Goal: Information Seeking & Learning: Compare options

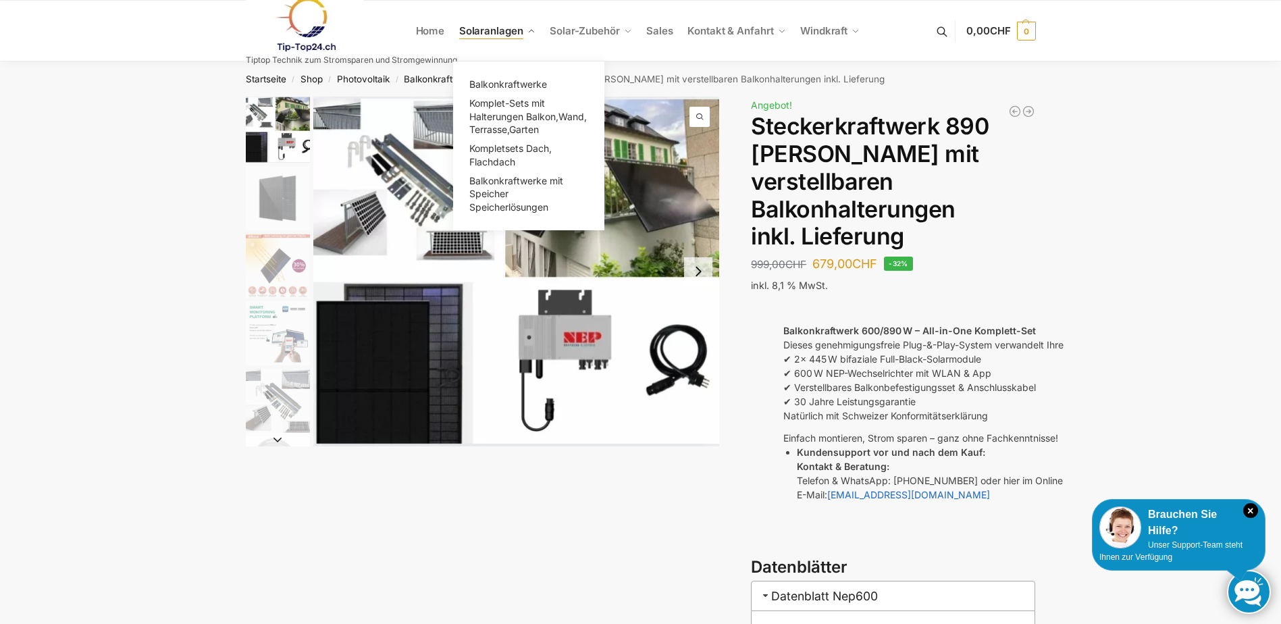
click at [484, 34] on span "Solaranlagen" at bounding box center [491, 30] width 64 height 13
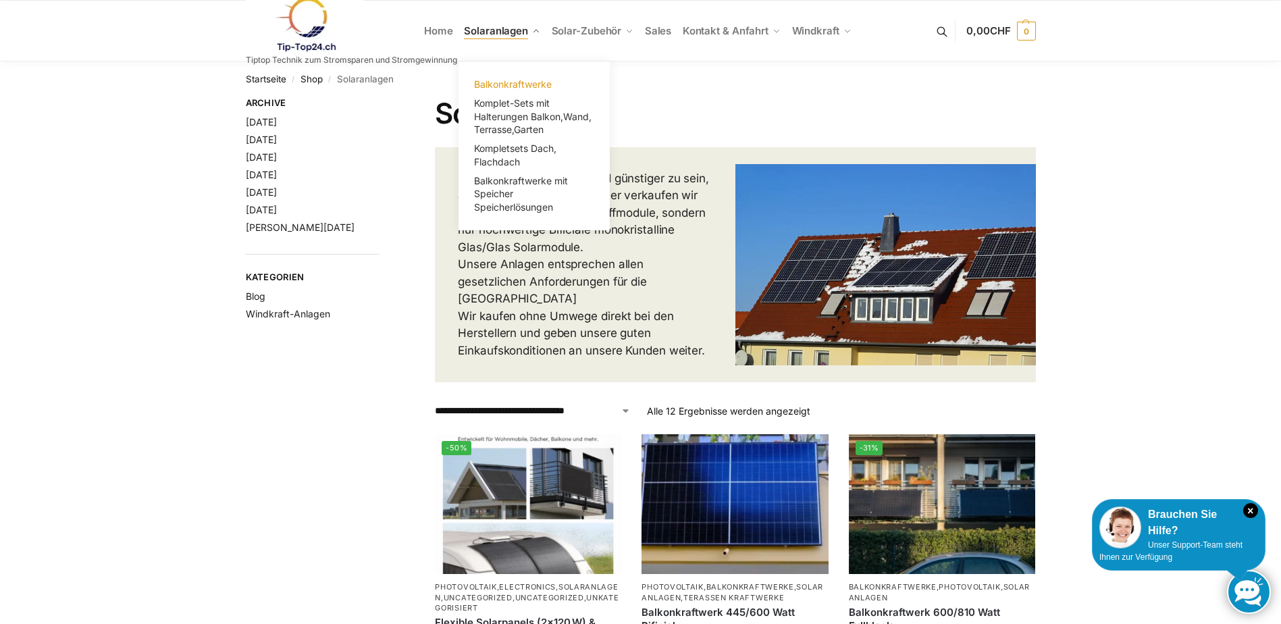
click at [504, 83] on span "Balkonkraftwerke" at bounding box center [513, 83] width 78 height 11
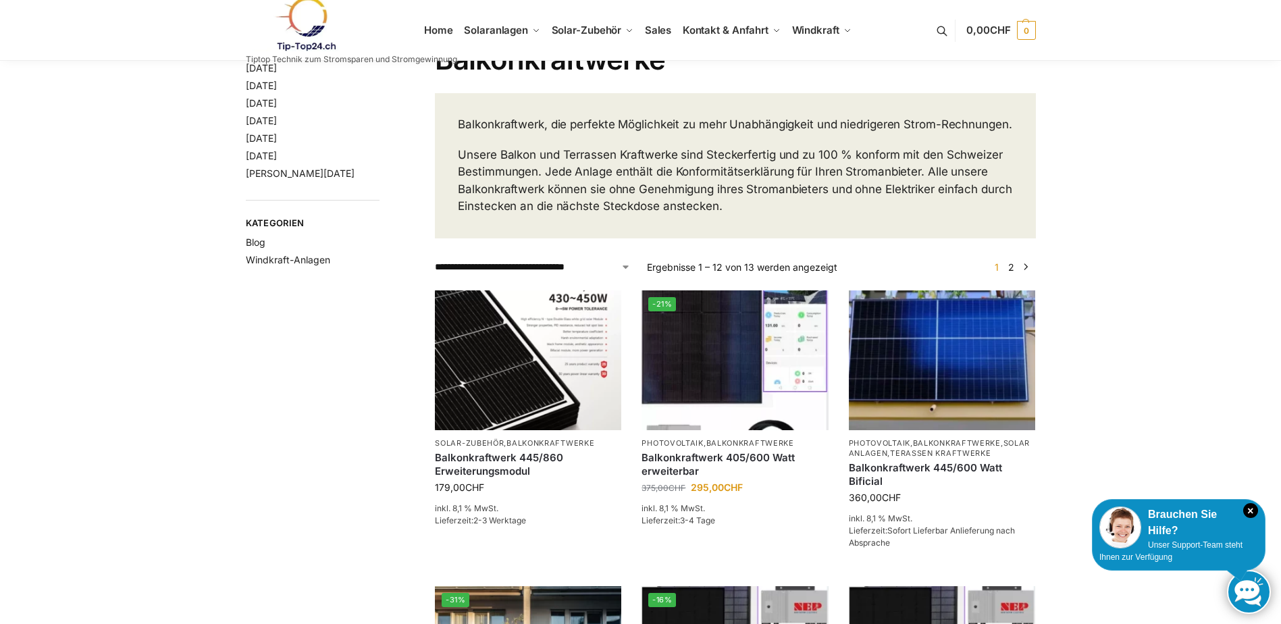
scroll to position [135, 0]
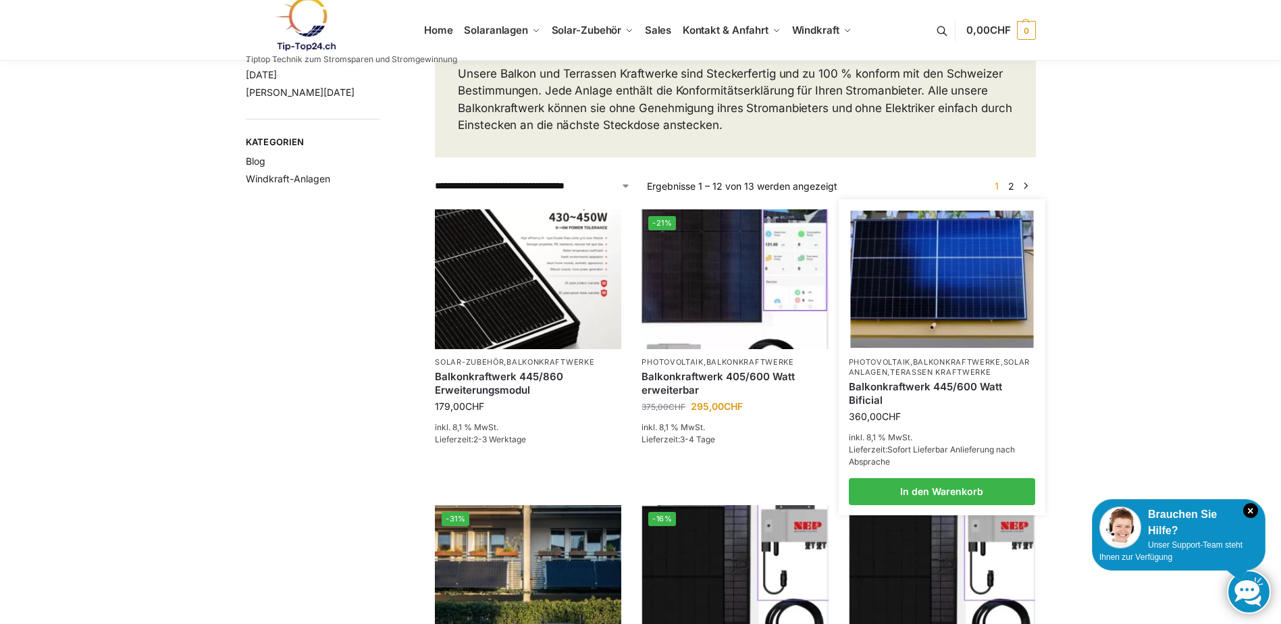
click at [905, 367] on link "Photovoltaik" at bounding box center [879, 361] width 61 height 9
click at [869, 404] on link "Balkonkraftwerk 445/600 Watt Bificial" at bounding box center [942, 393] width 186 height 26
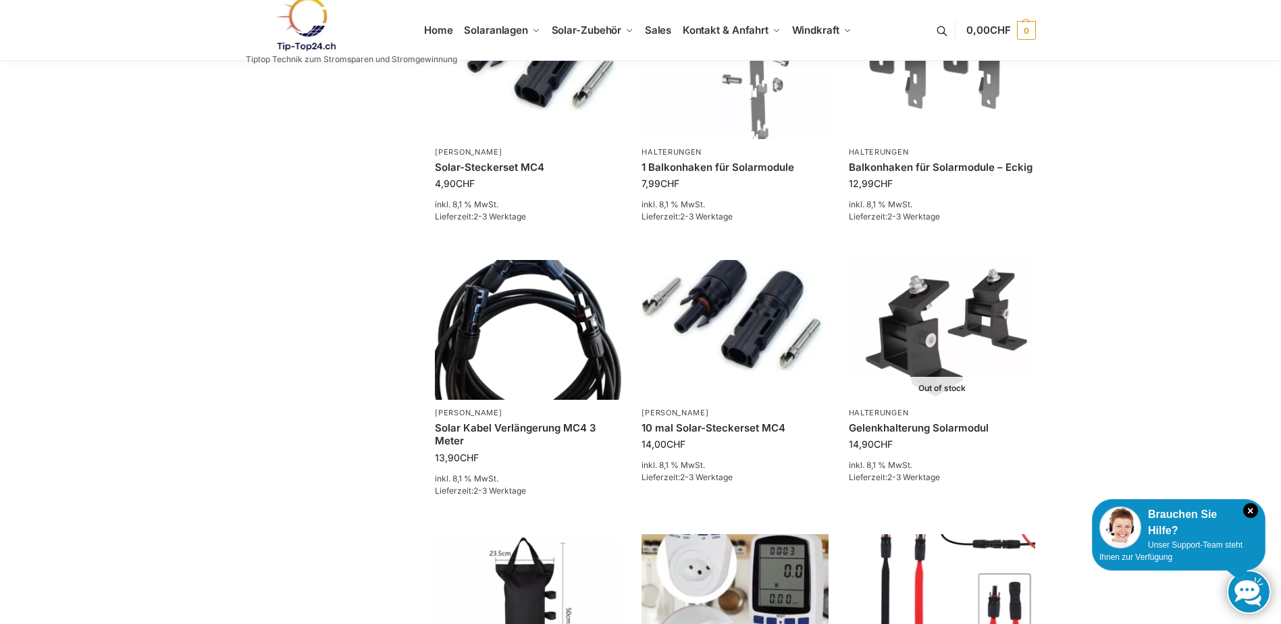
scroll to position [540, 0]
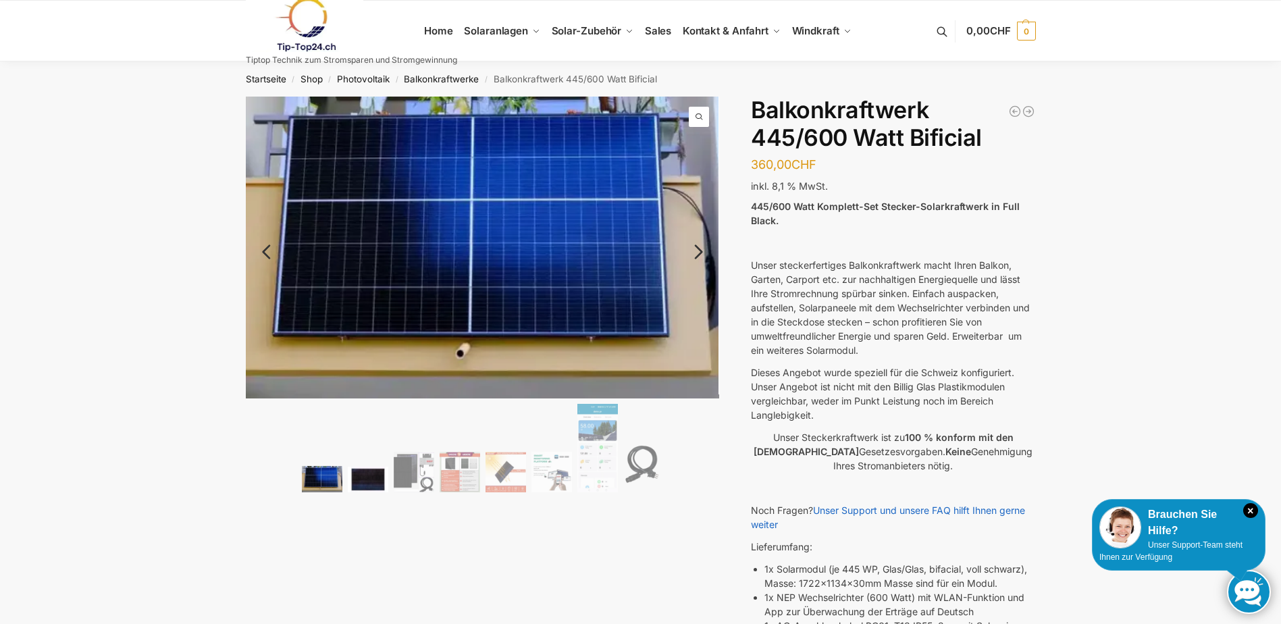
click at [367, 474] on img at bounding box center [368, 480] width 41 height 26
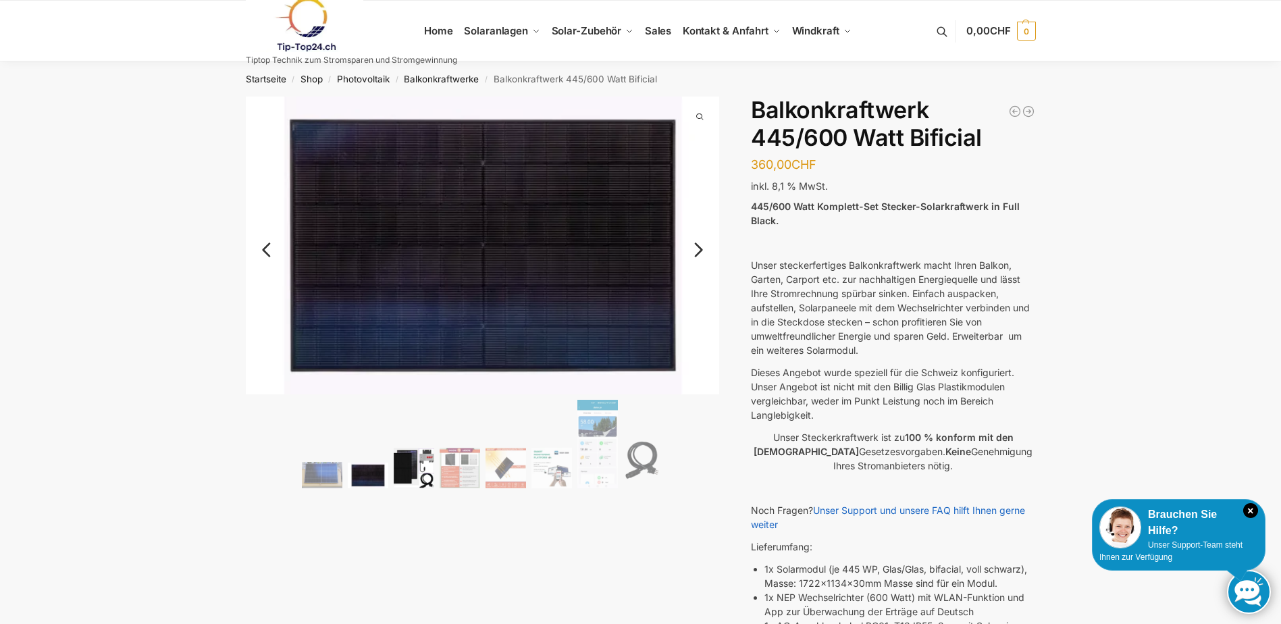
click at [404, 469] on img at bounding box center [414, 468] width 41 height 41
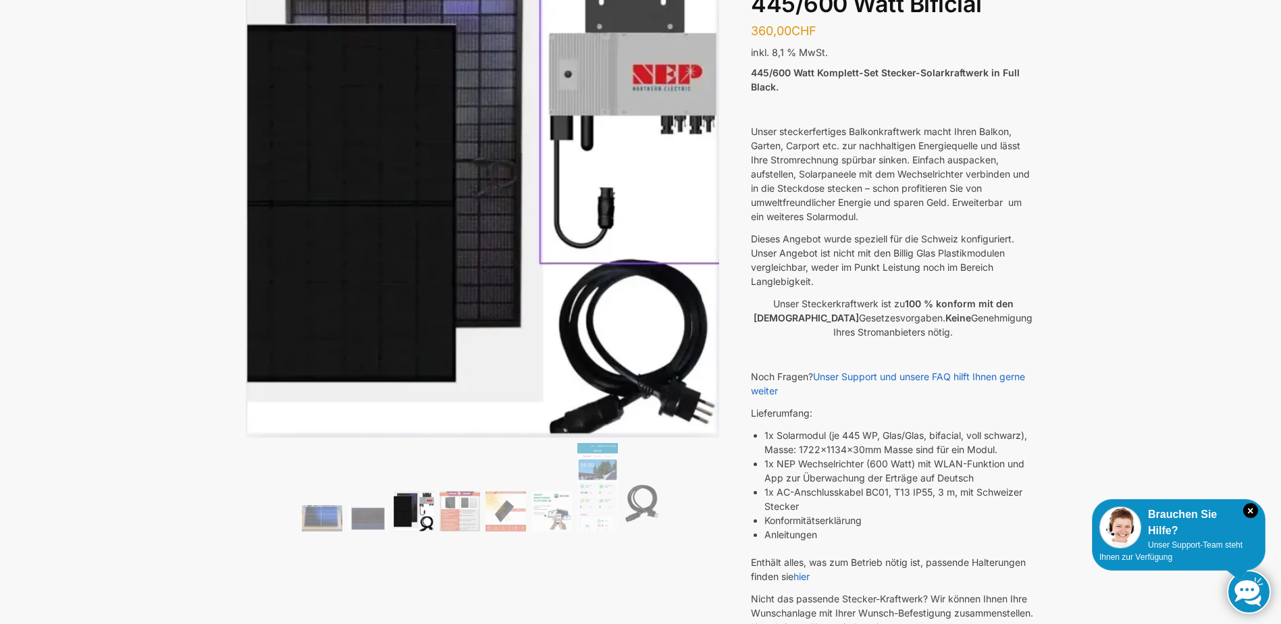
scroll to position [135, 0]
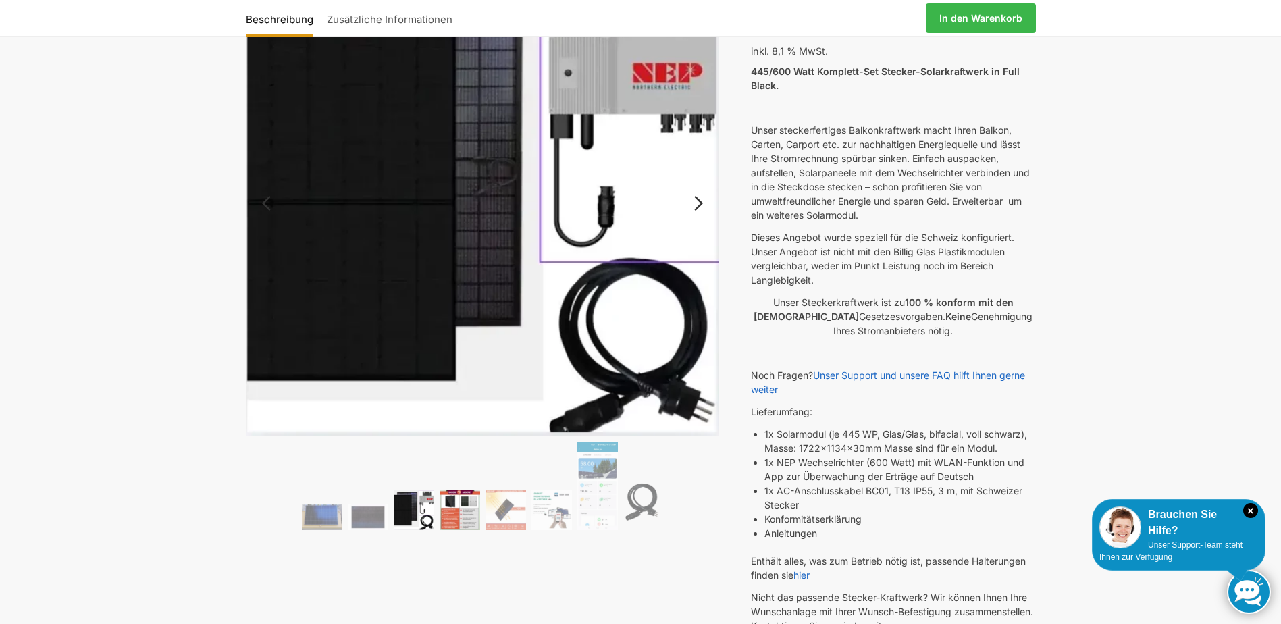
click at [468, 518] on img at bounding box center [460, 509] width 41 height 41
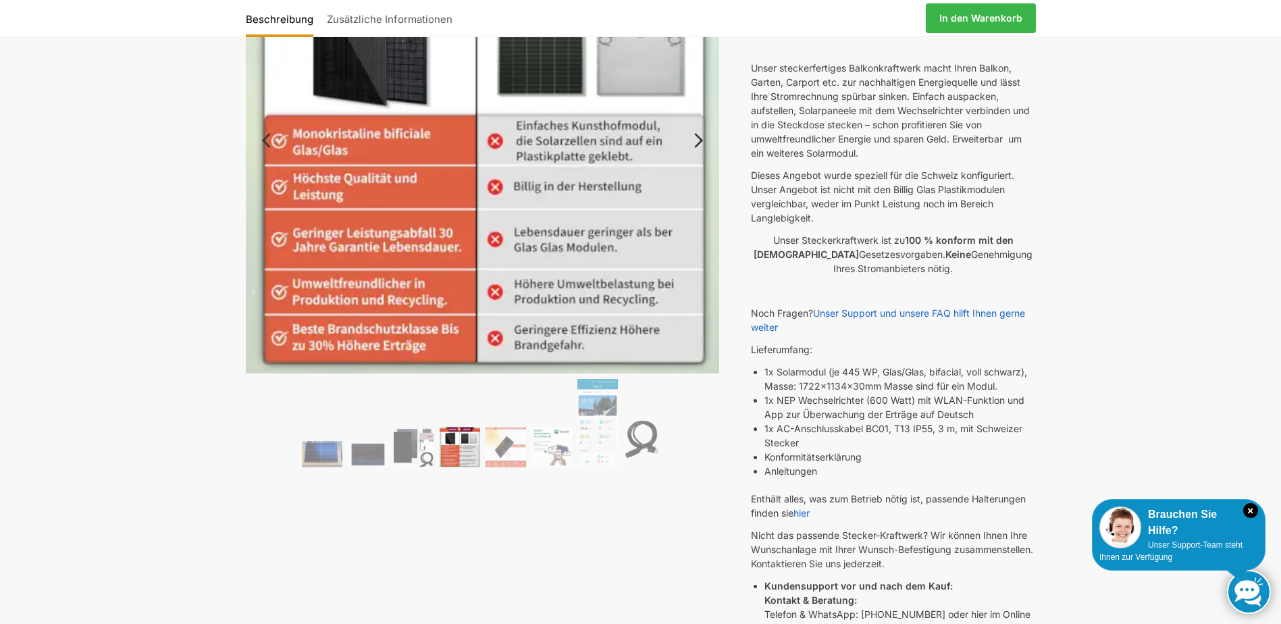
scroll to position [203, 0]
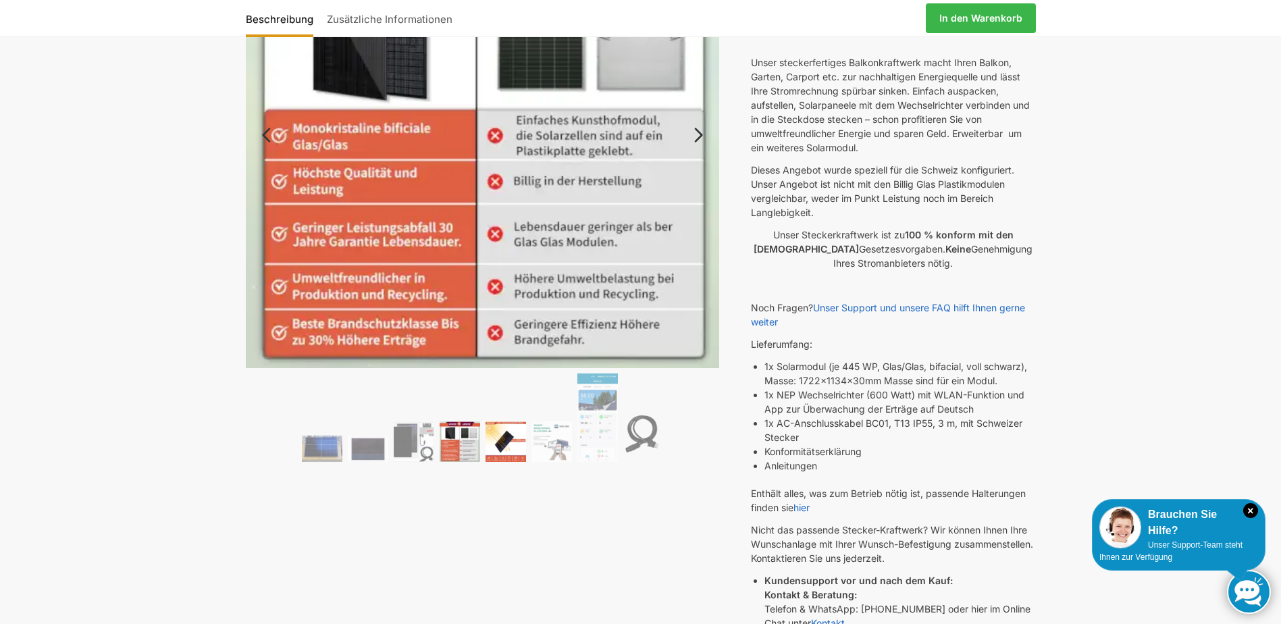
click at [513, 430] on img at bounding box center [505, 441] width 41 height 41
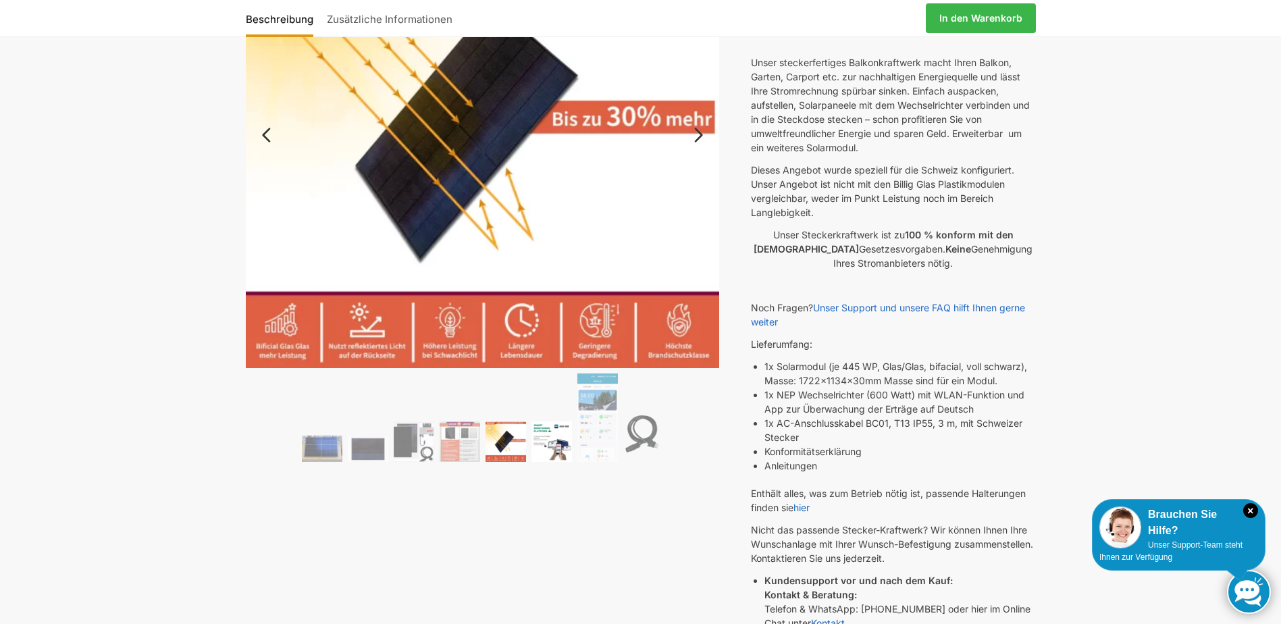
click at [569, 440] on img at bounding box center [551, 441] width 41 height 41
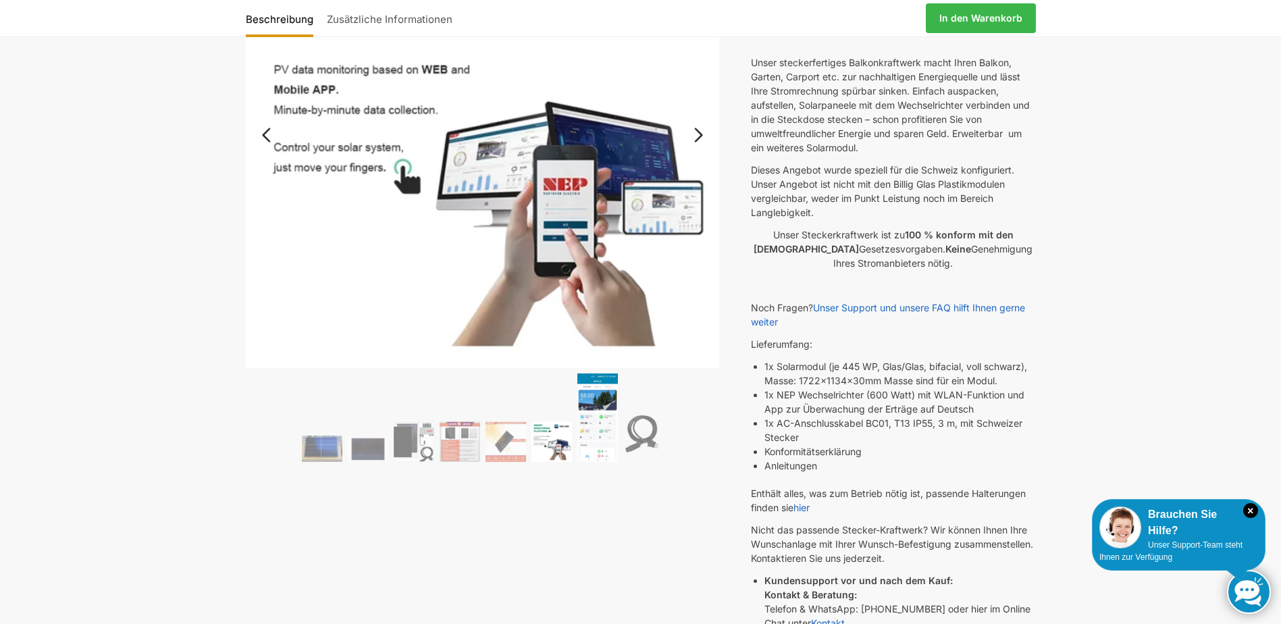
click at [602, 426] on img at bounding box center [597, 417] width 41 height 88
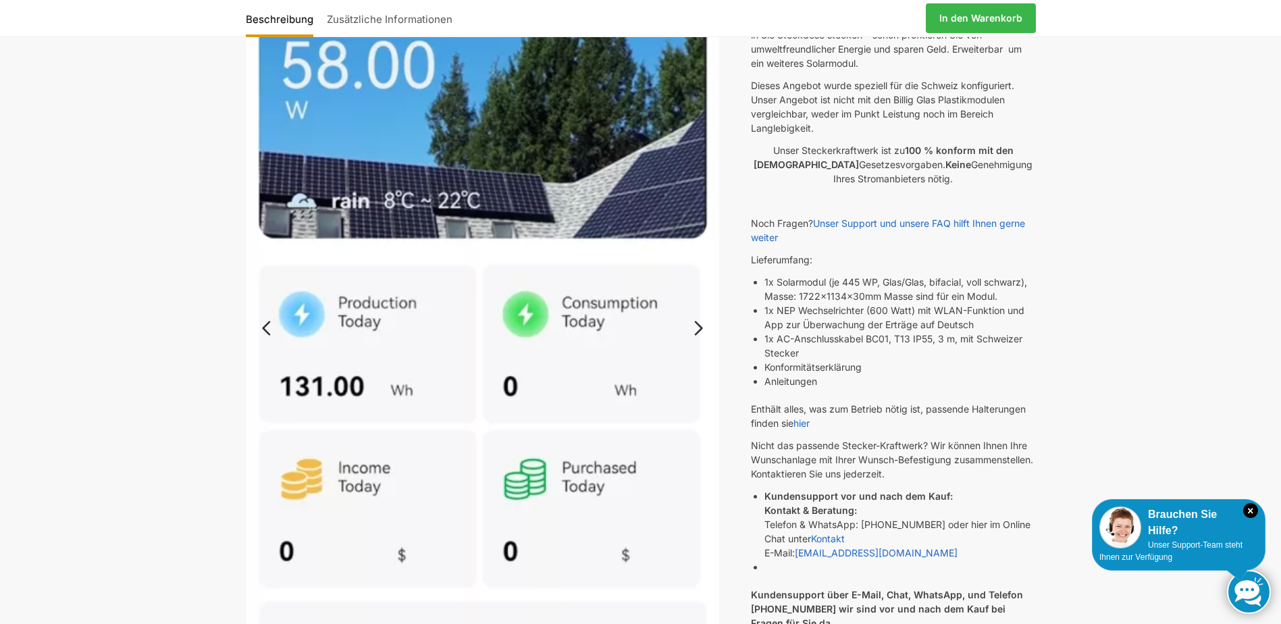
scroll to position [338, 0]
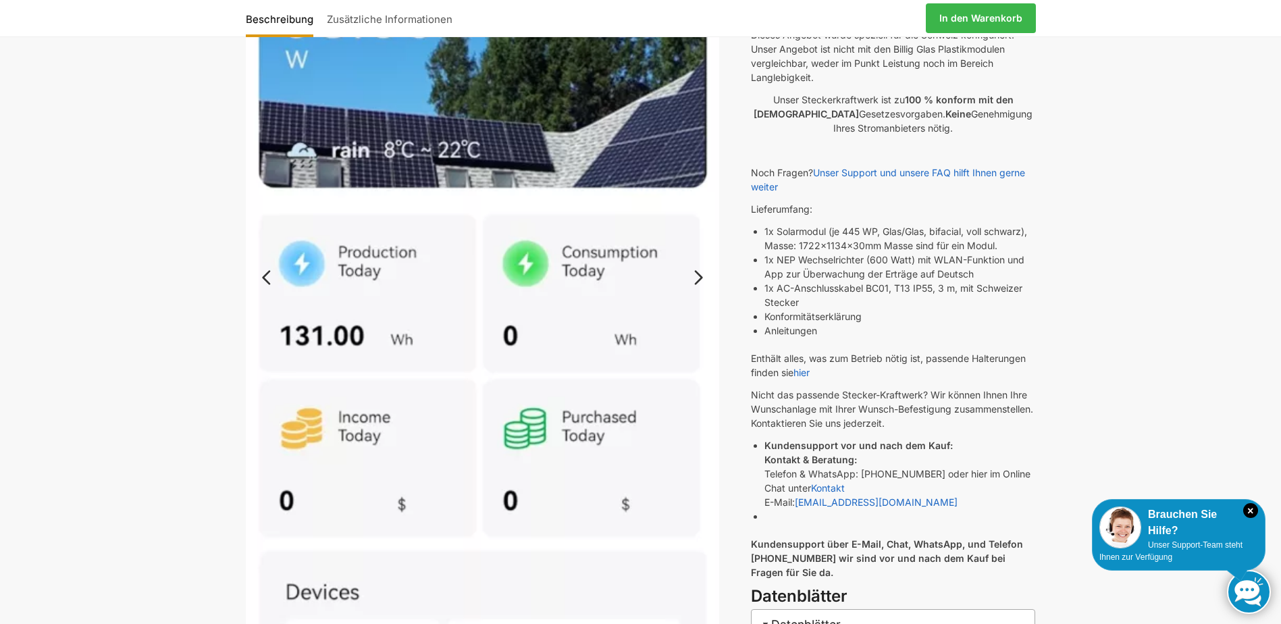
click at [699, 280] on link "Next" at bounding box center [696, 284] width 45 height 14
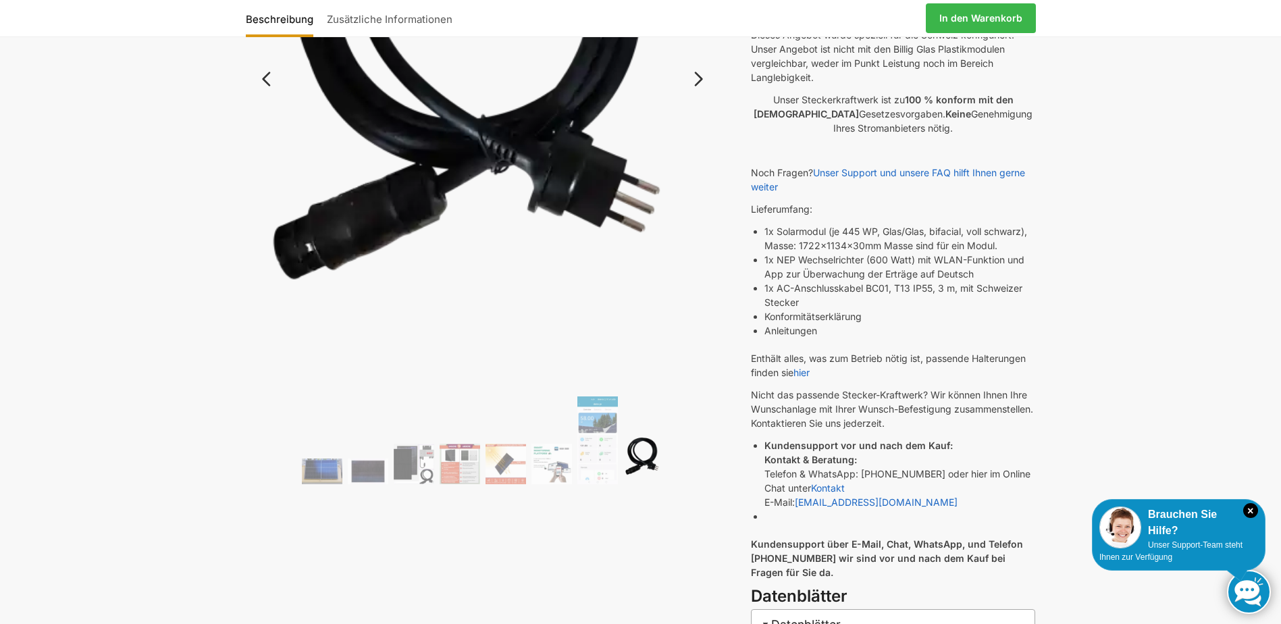
click at [695, 86] on link "Next" at bounding box center [696, 86] width 45 height 14
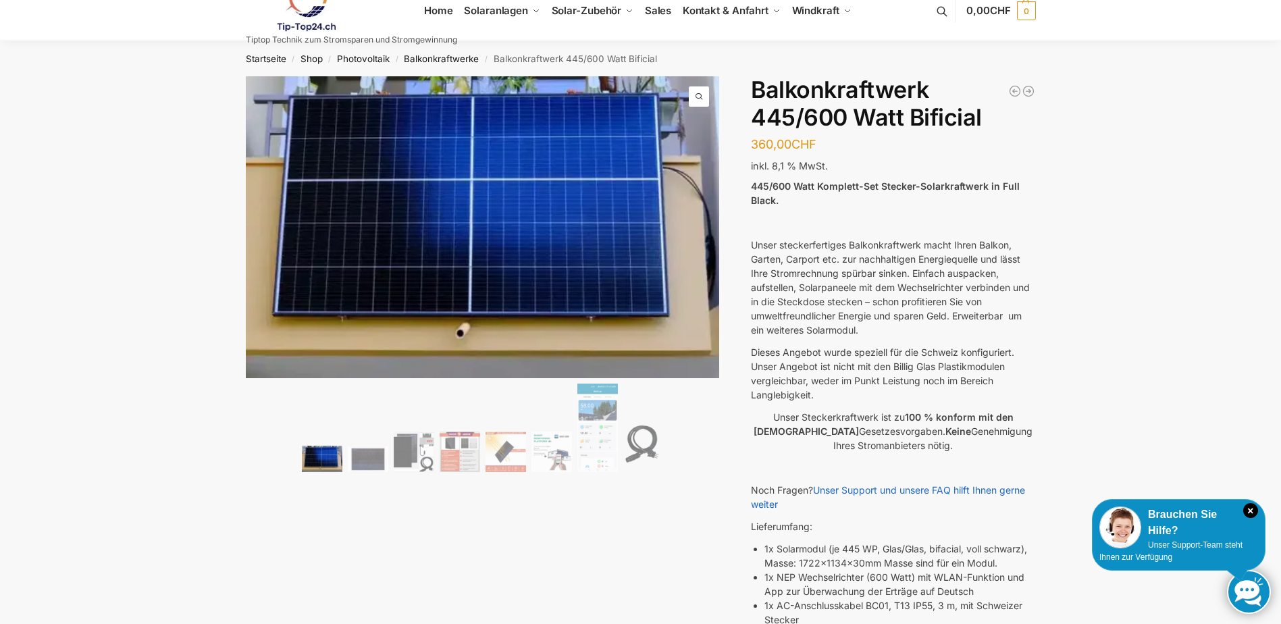
scroll to position [0, 0]
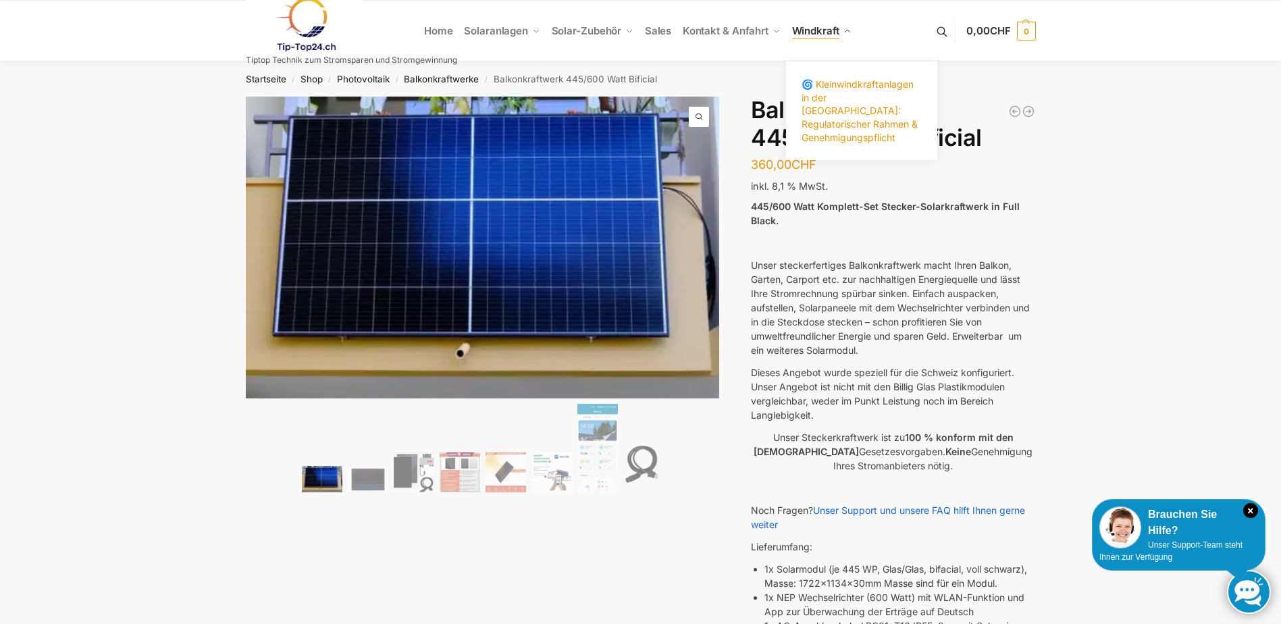
click at [839, 113] on span "🌀 Kleinwindkraftanlagen in der [GEOGRAPHIC_DATA]: Regulatorischer Rahmen & Gene…" at bounding box center [859, 110] width 116 height 64
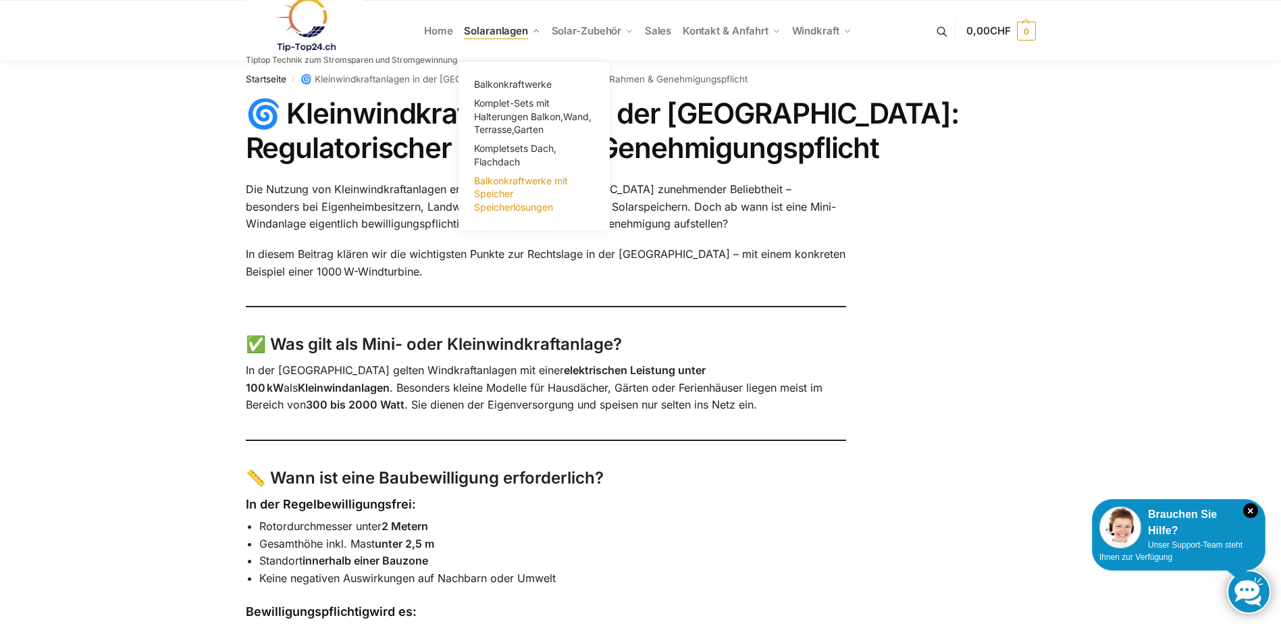
click at [501, 192] on span "Balkonkraftwerke mit Speicher Speicherlösungen" at bounding box center [521, 194] width 94 height 38
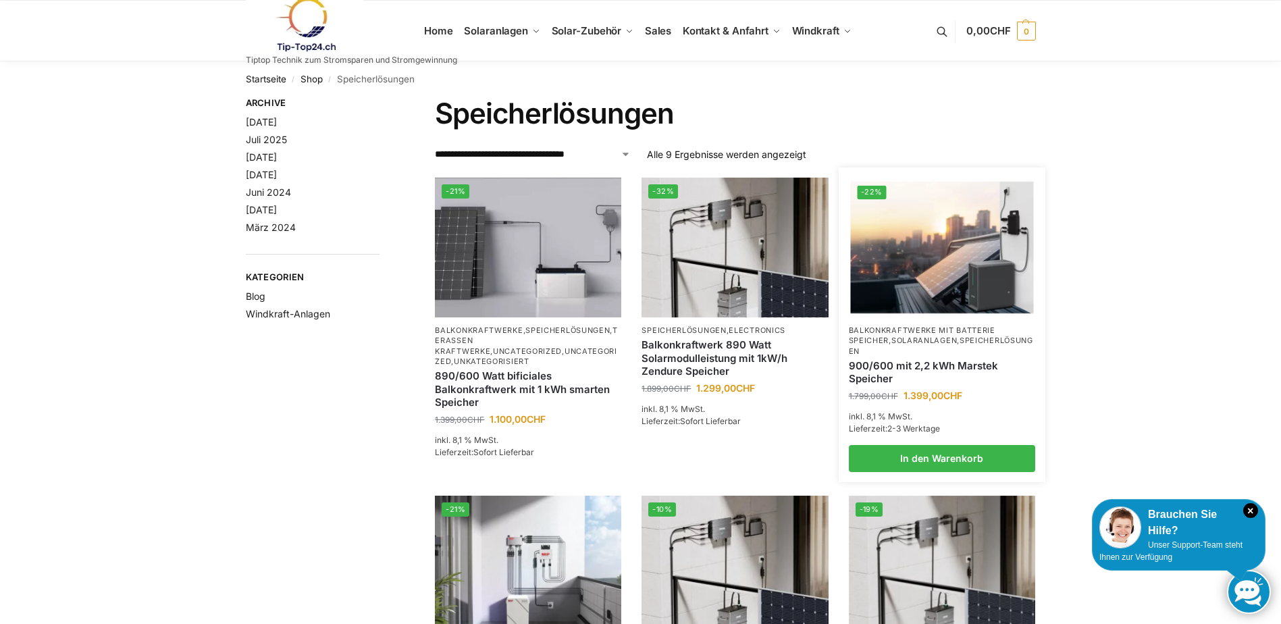
click at [905, 348] on link "Speicherlösungen" at bounding box center [941, 346] width 184 height 20
click at [922, 365] on link "900/600 mit 2,2 kWh Marstek Speicher" at bounding box center [942, 372] width 186 height 26
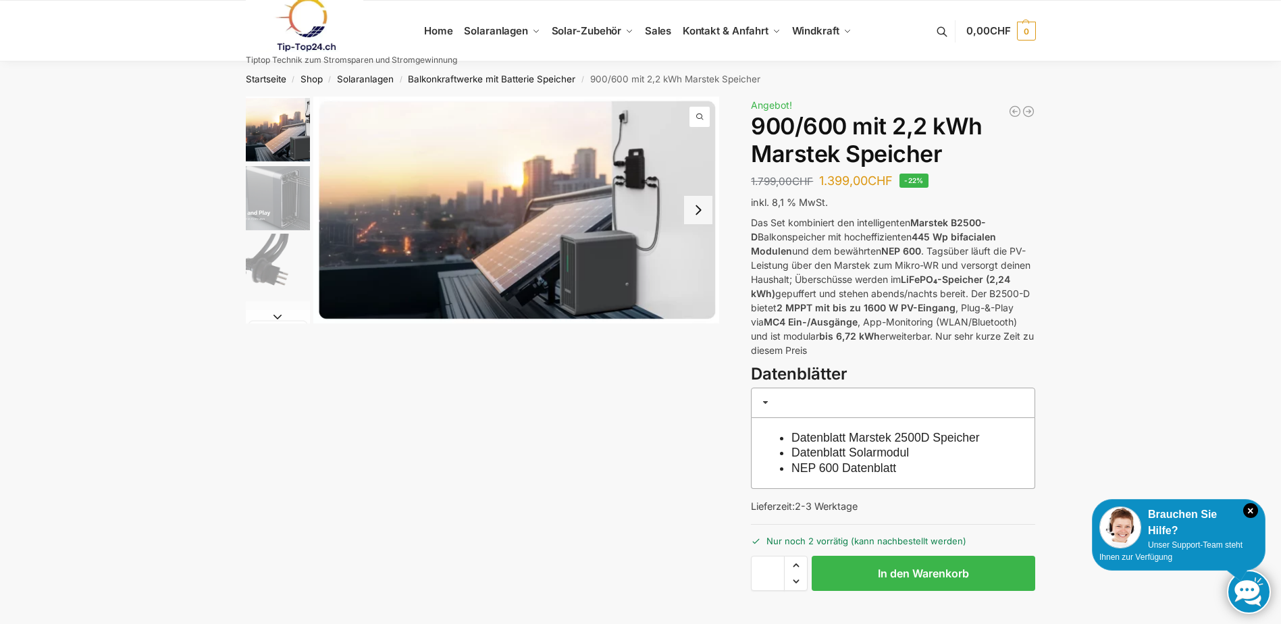
click at [300, 216] on img "2 / 8" at bounding box center [278, 198] width 64 height 64
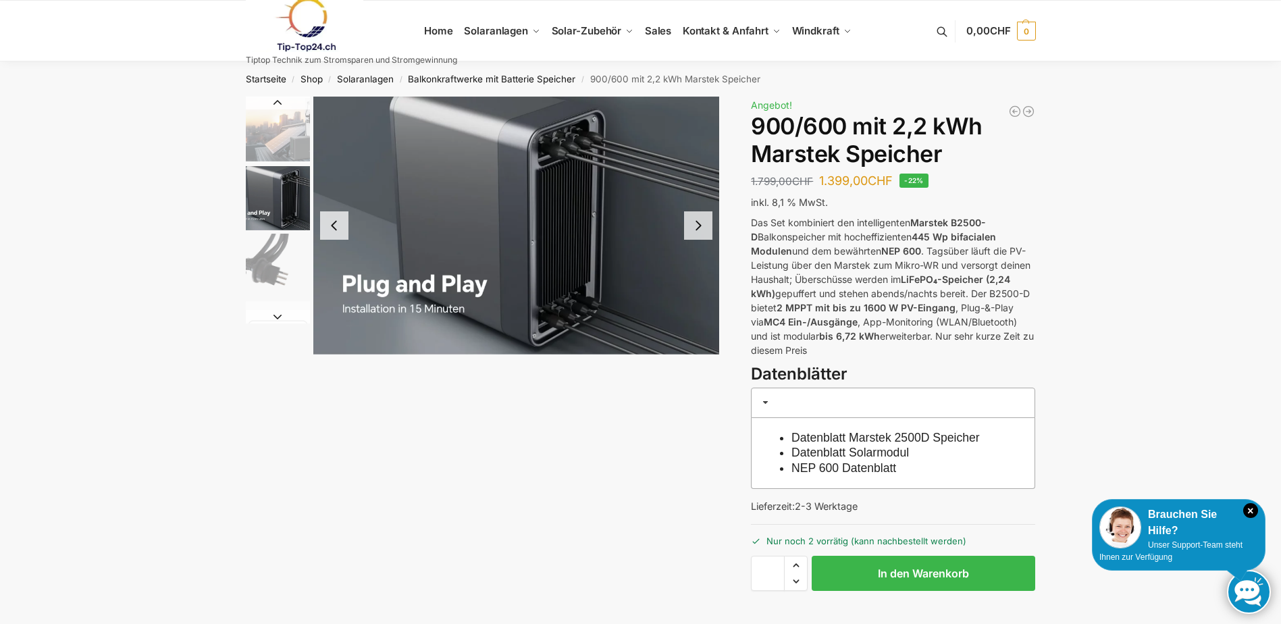
click at [277, 314] on button "Next slide" at bounding box center [278, 317] width 64 height 14
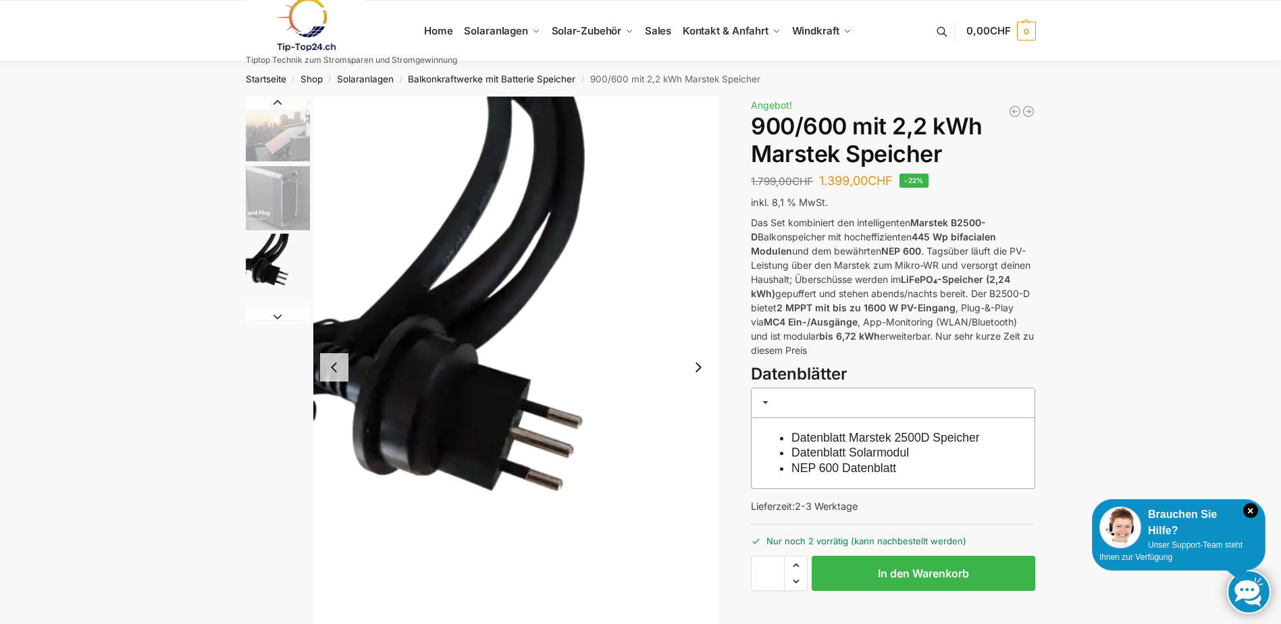
click at [267, 139] on img "1 / 8" at bounding box center [278, 130] width 64 height 66
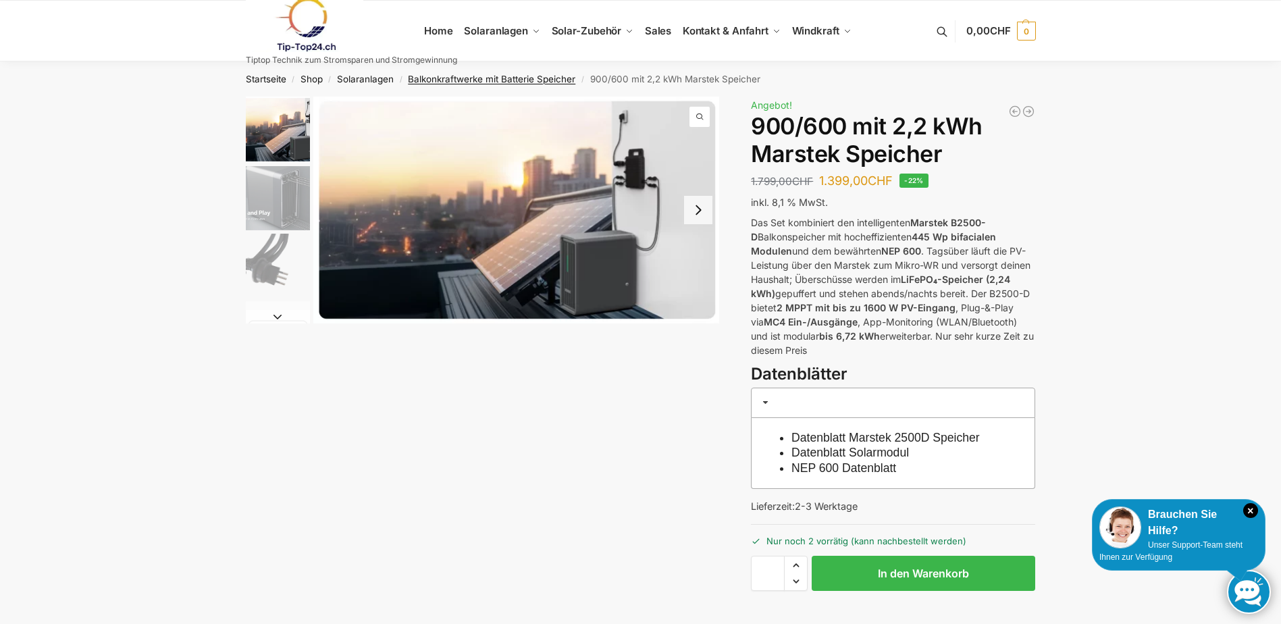
click at [470, 78] on link "Balkonkraftwerke mit Batterie Speicher" at bounding box center [491, 79] width 167 height 11
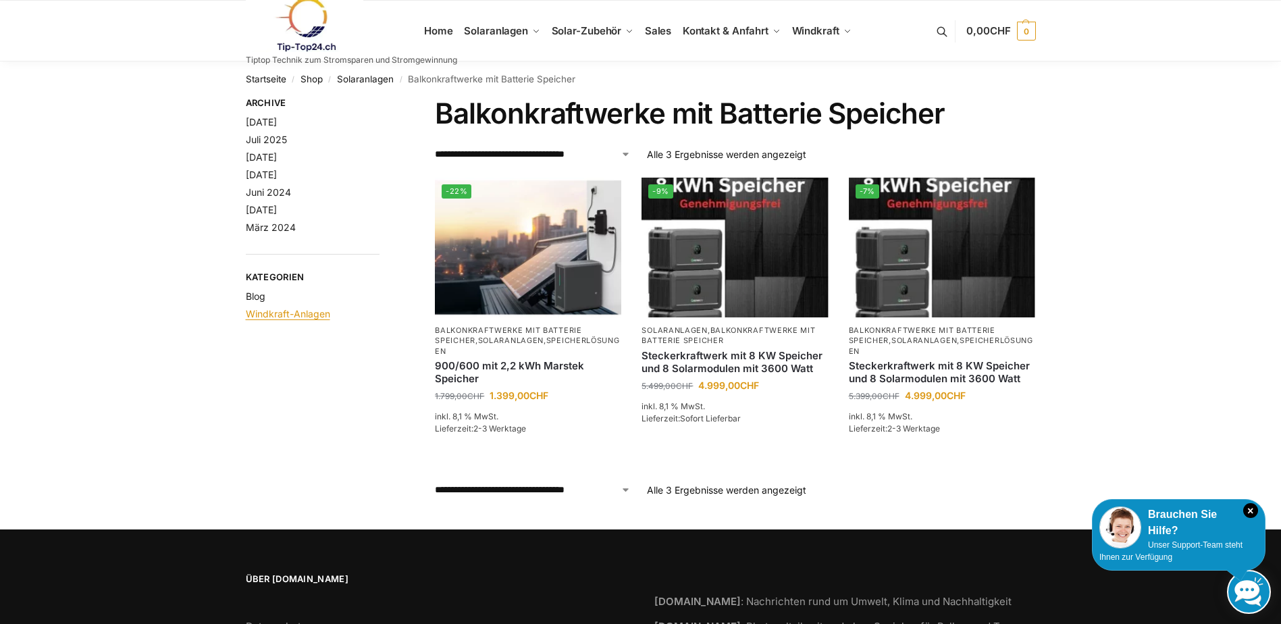
click at [302, 314] on link "Windkraft-Anlagen" at bounding box center [288, 313] width 84 height 11
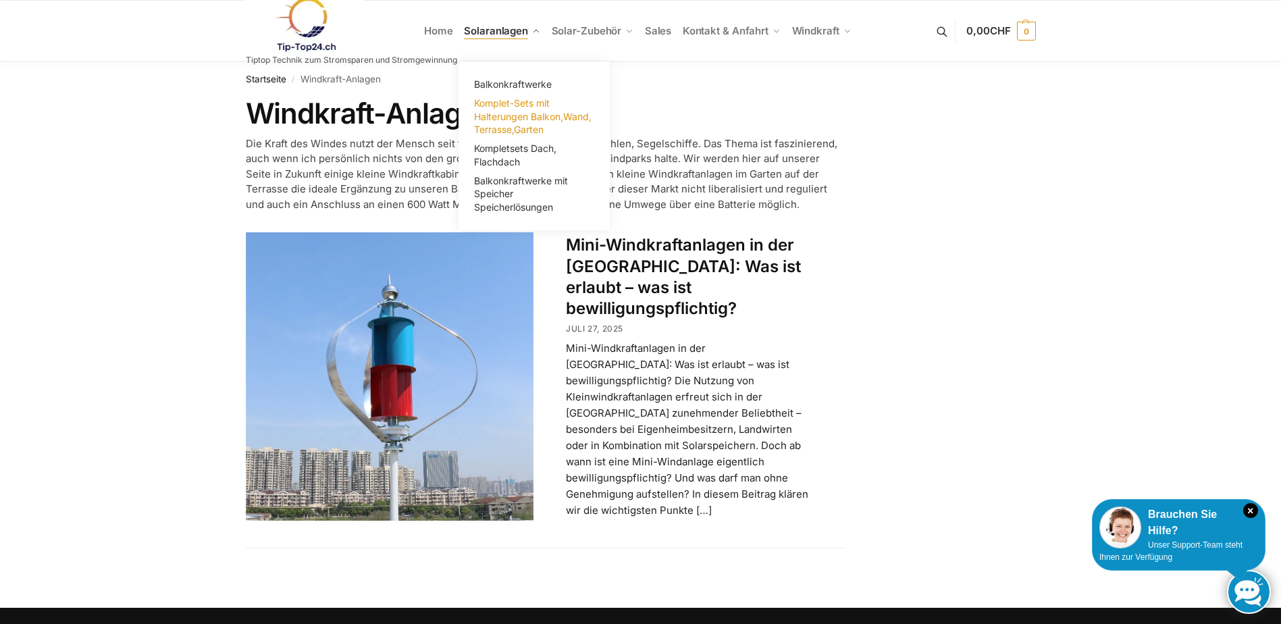
click at [527, 113] on span "Komplet-Sets mit Halterungen Balkon,Wand, Terrasse,Garten" at bounding box center [532, 116] width 117 height 38
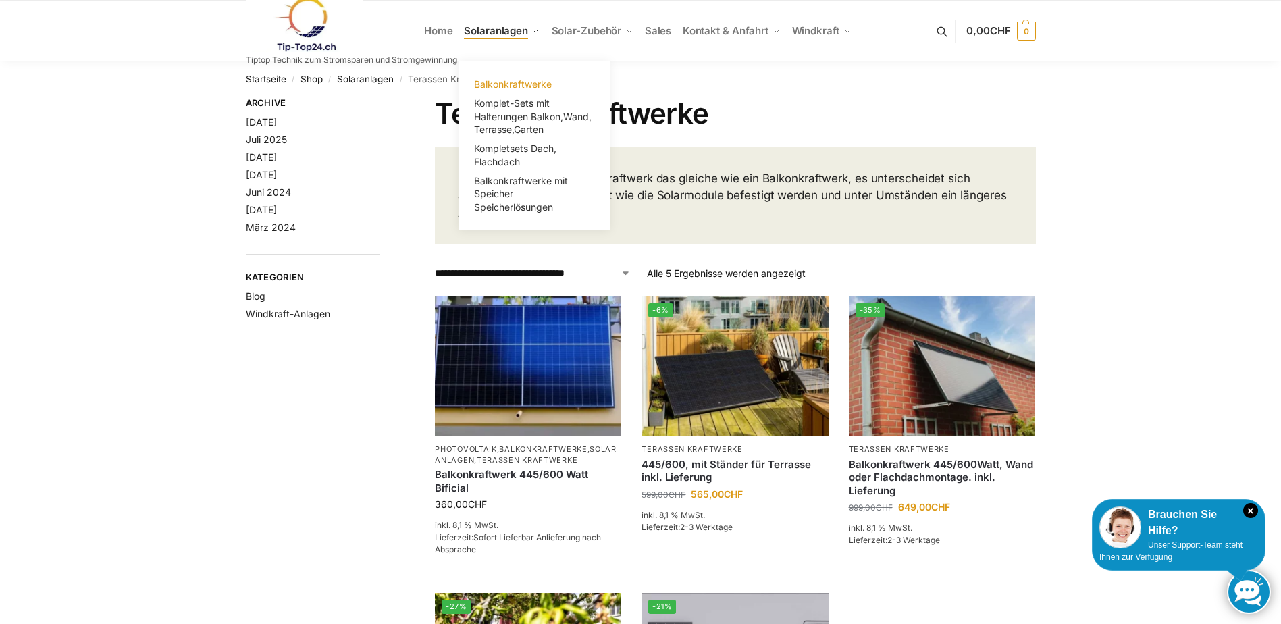
click at [517, 82] on span "Balkonkraftwerke" at bounding box center [513, 83] width 78 height 11
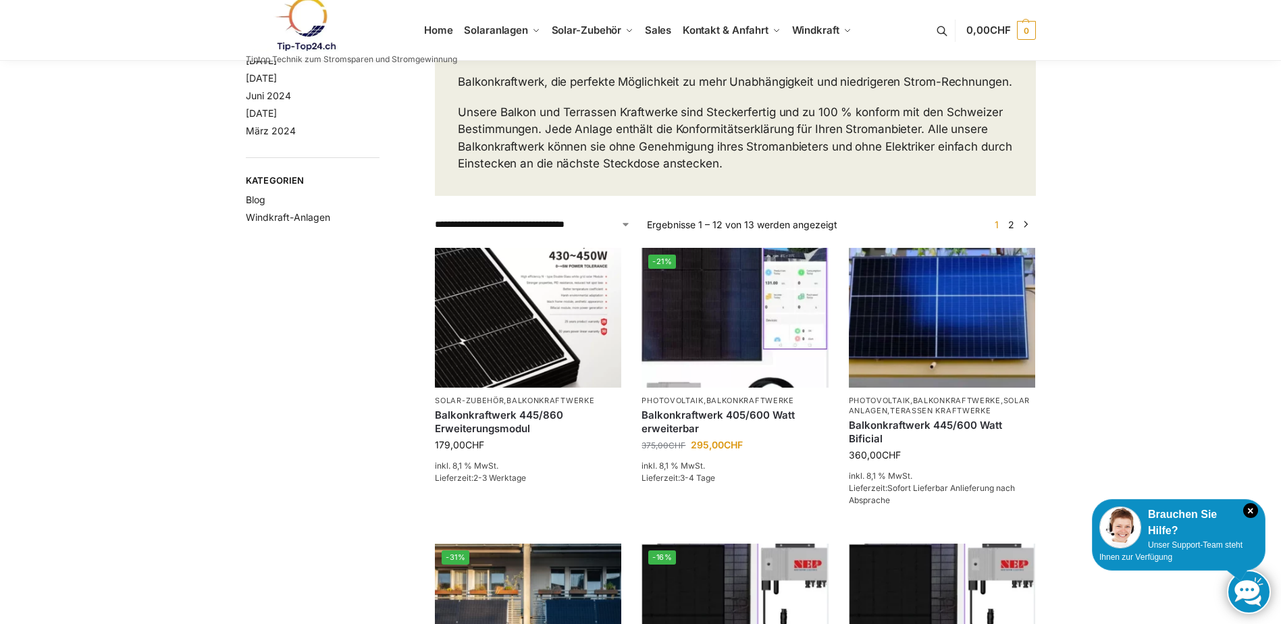
scroll to position [135, 0]
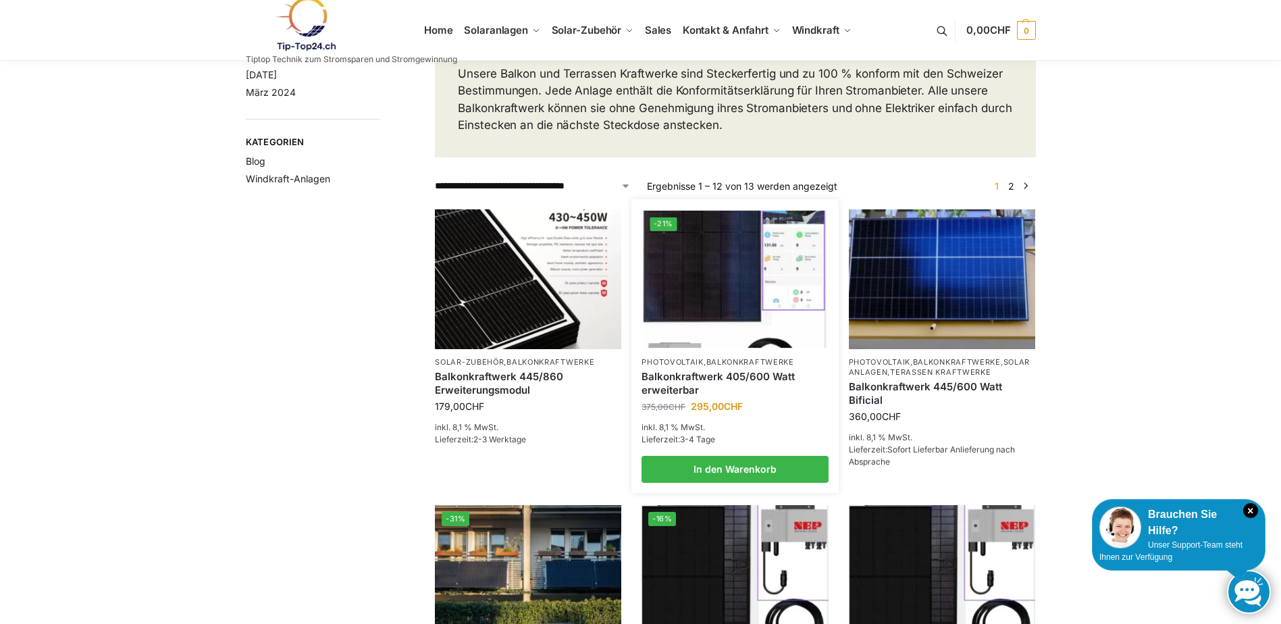
click at [694, 395] on link "Balkonkraftwerk 405/600 Watt erweiterbar" at bounding box center [734, 383] width 186 height 26
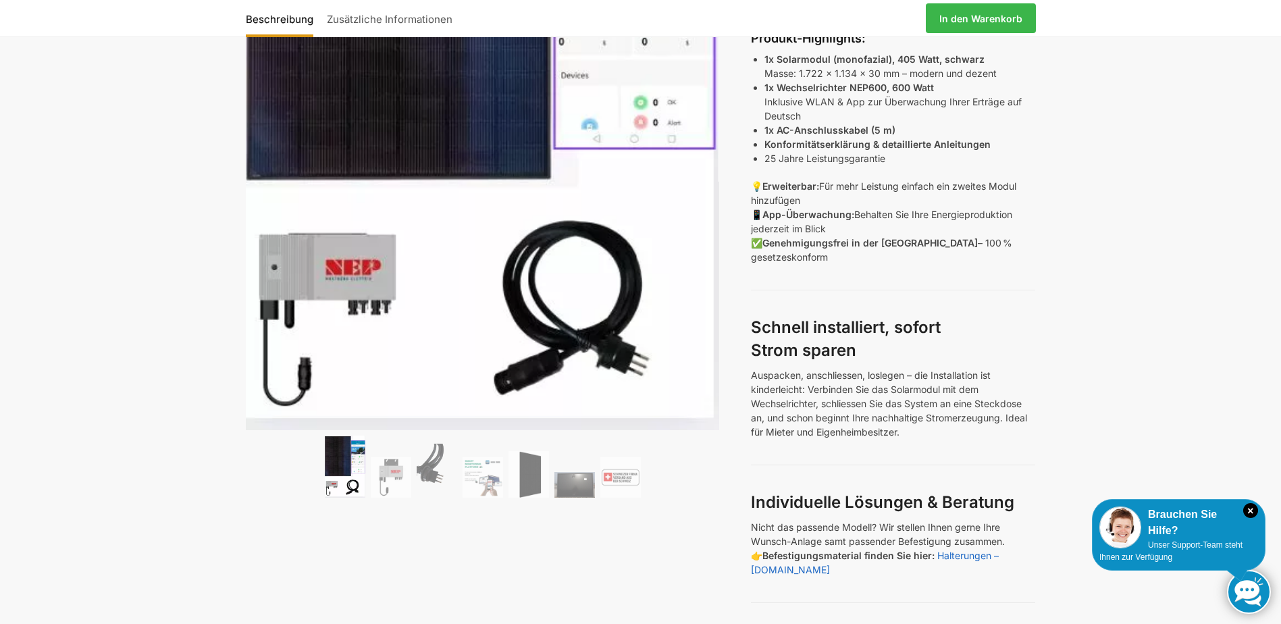
scroll to position [405, 0]
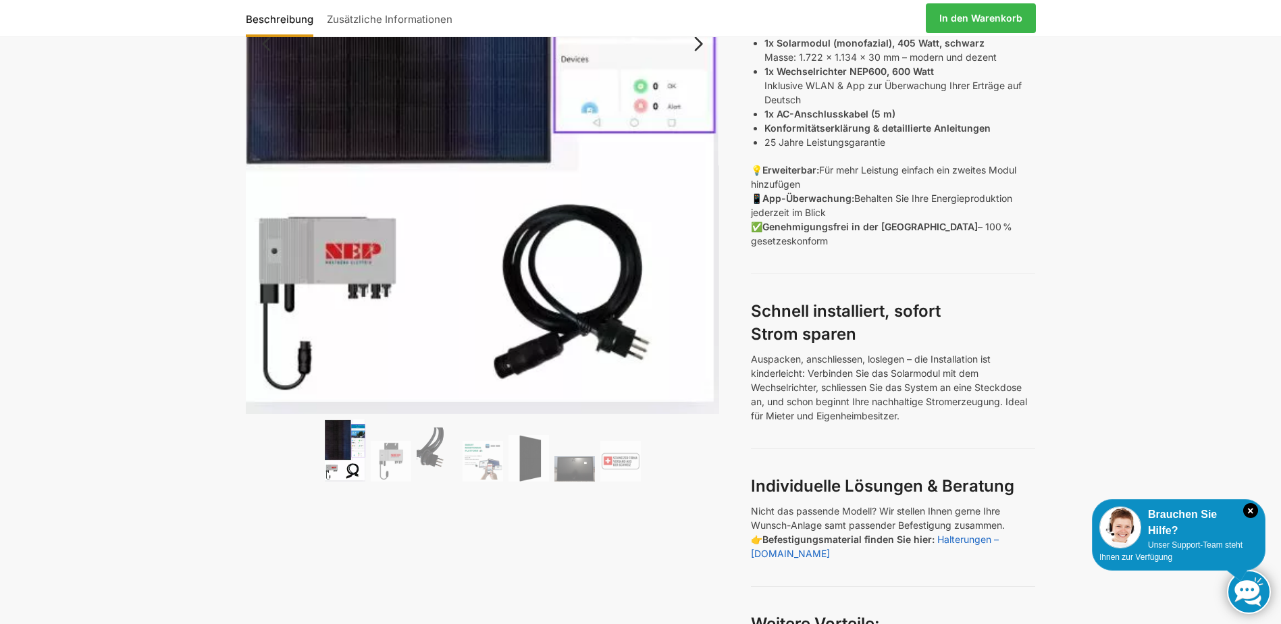
click at [334, 446] on img at bounding box center [345, 449] width 41 height 61
click at [396, 443] on img at bounding box center [391, 461] width 41 height 41
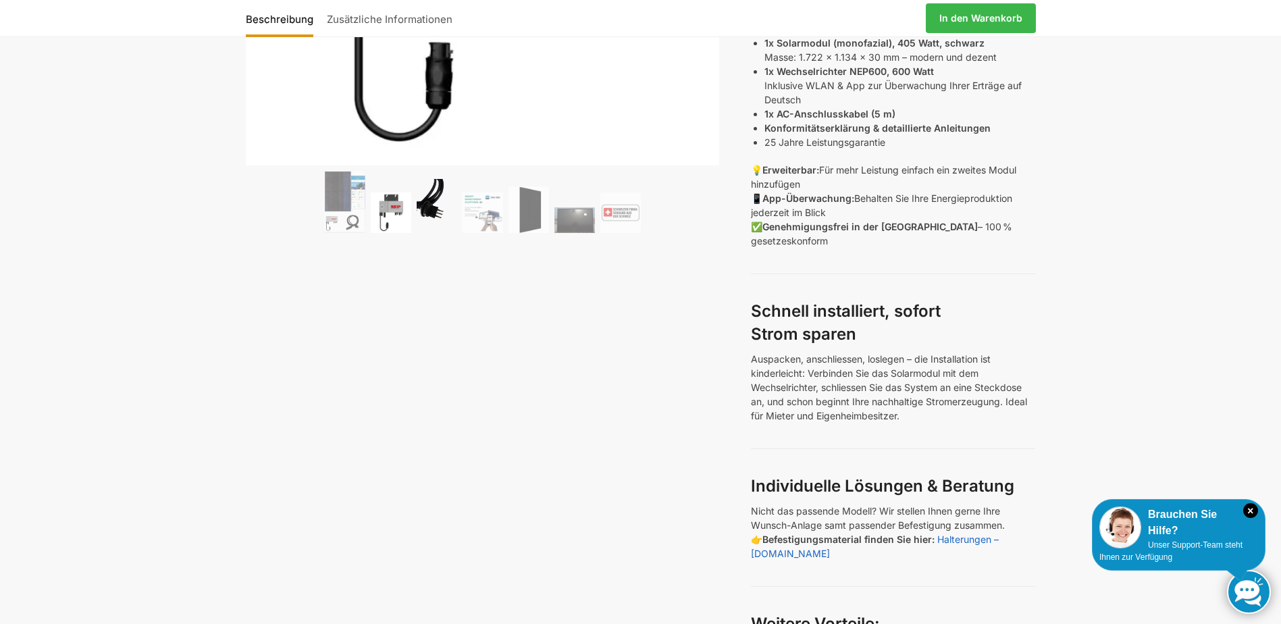
click at [450, 217] on img at bounding box center [437, 206] width 41 height 54
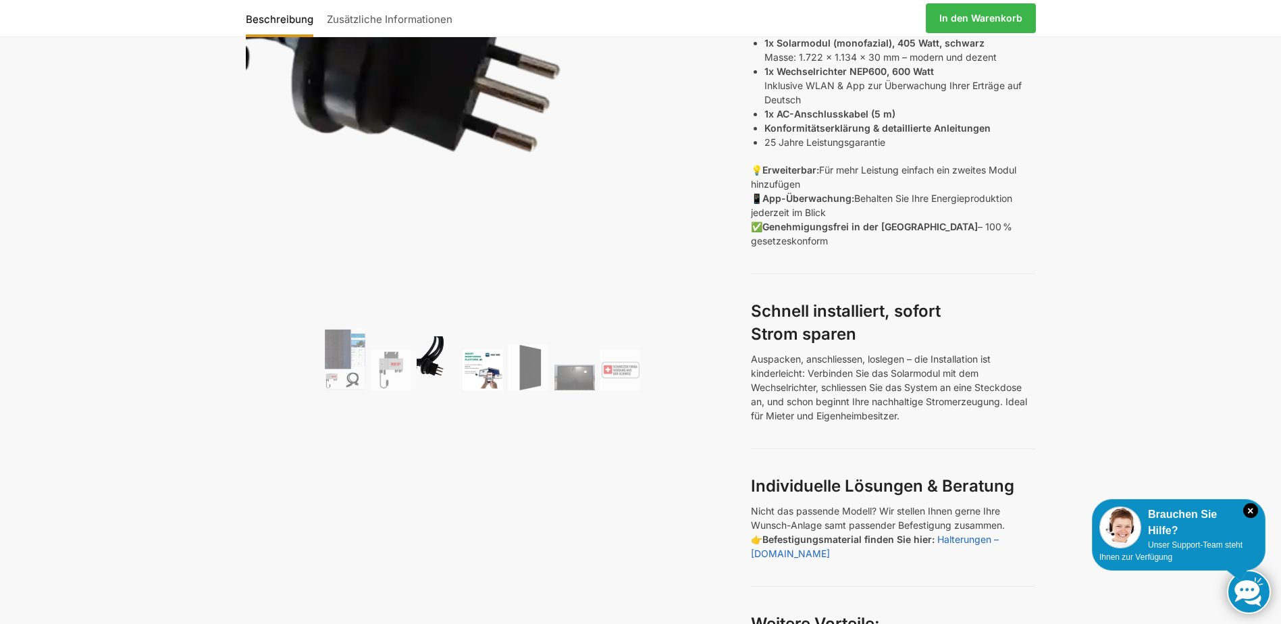
click at [495, 363] on img at bounding box center [482, 370] width 41 height 41
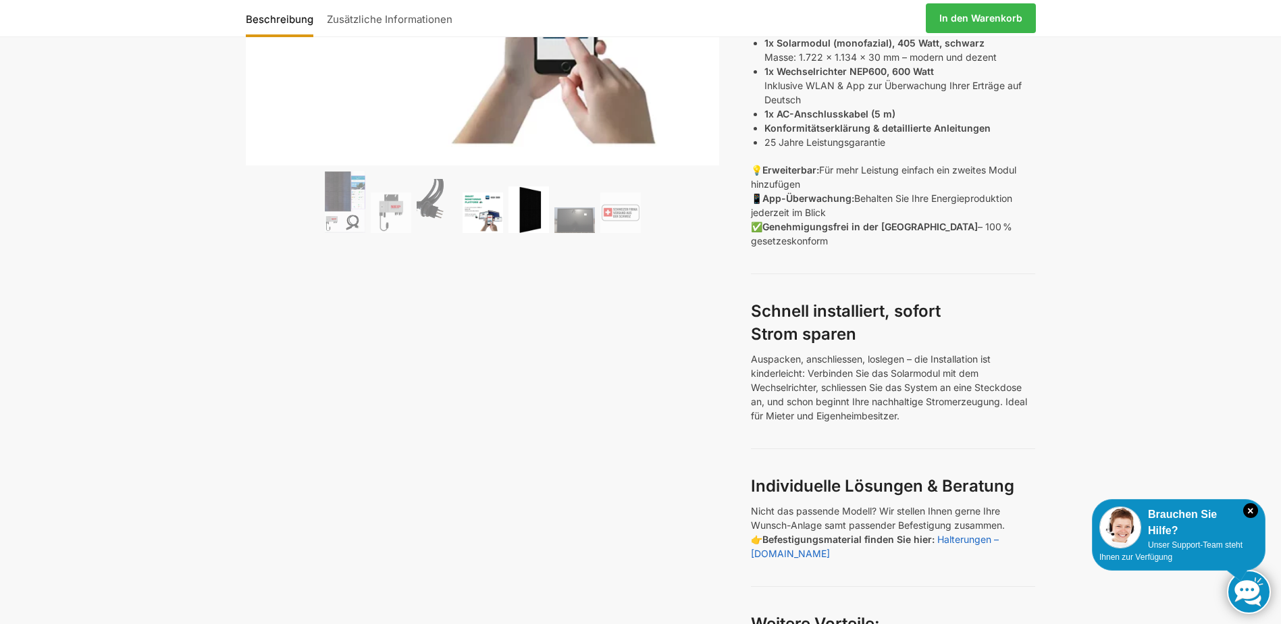
click at [527, 213] on img at bounding box center [528, 209] width 41 height 47
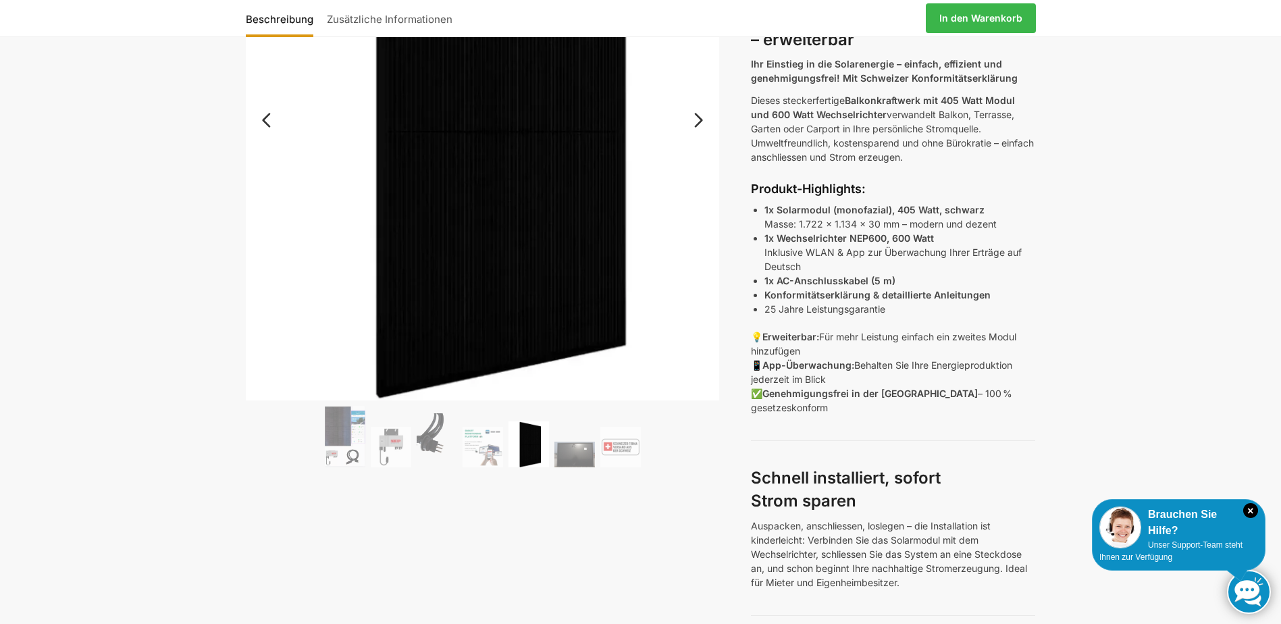
scroll to position [203, 0]
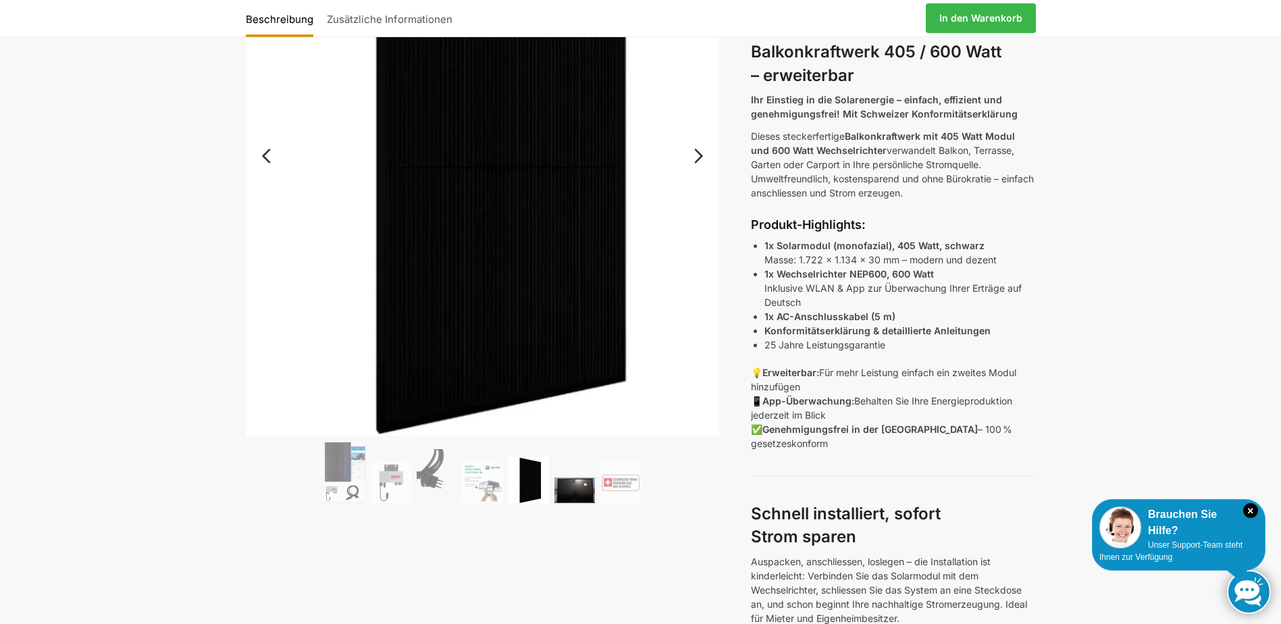
click at [580, 484] on img at bounding box center [574, 490] width 41 height 26
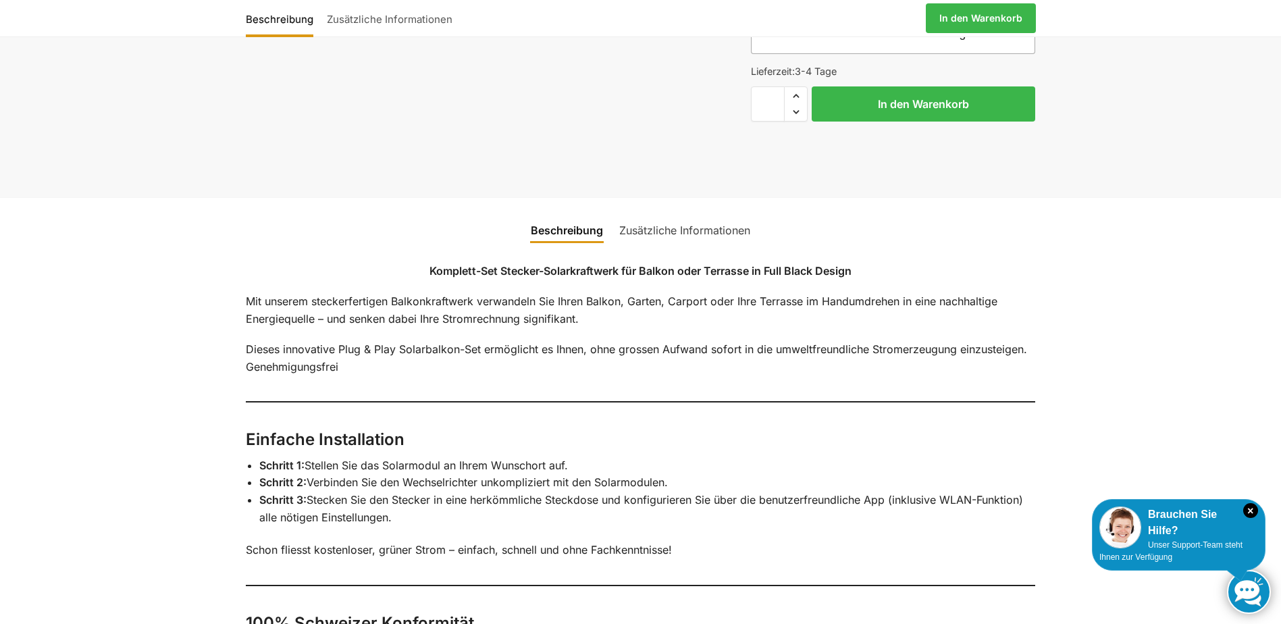
scroll to position [1215, 0]
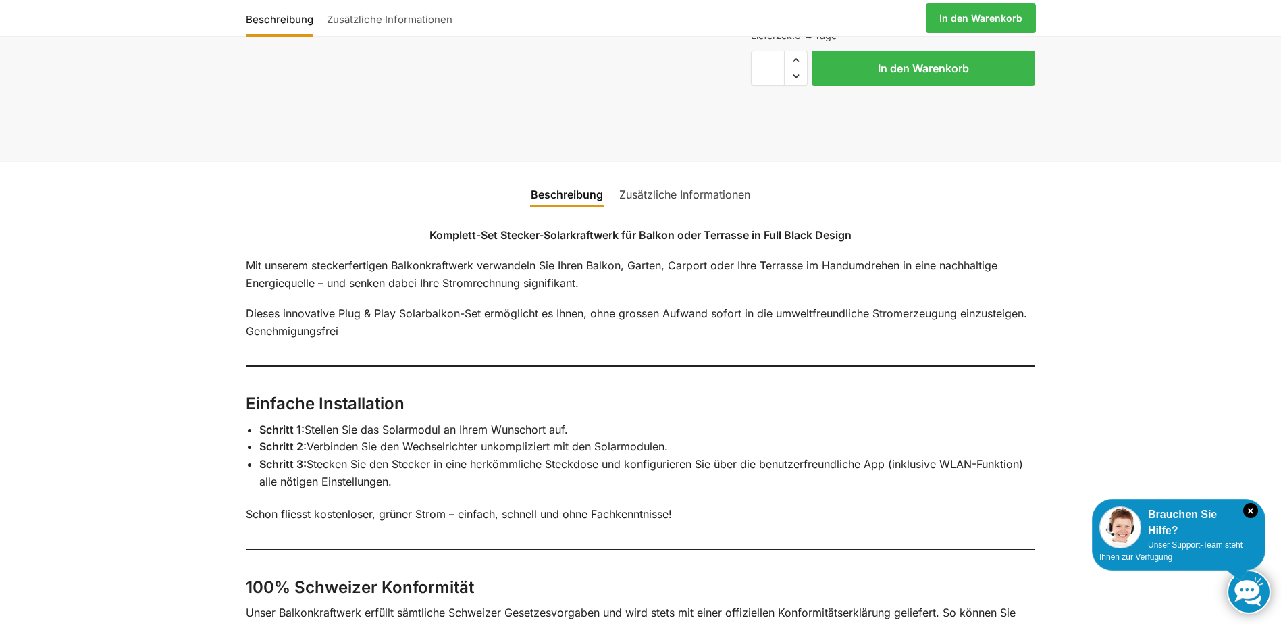
click at [649, 194] on link "Zusätzliche Informationen" at bounding box center [684, 194] width 147 height 32
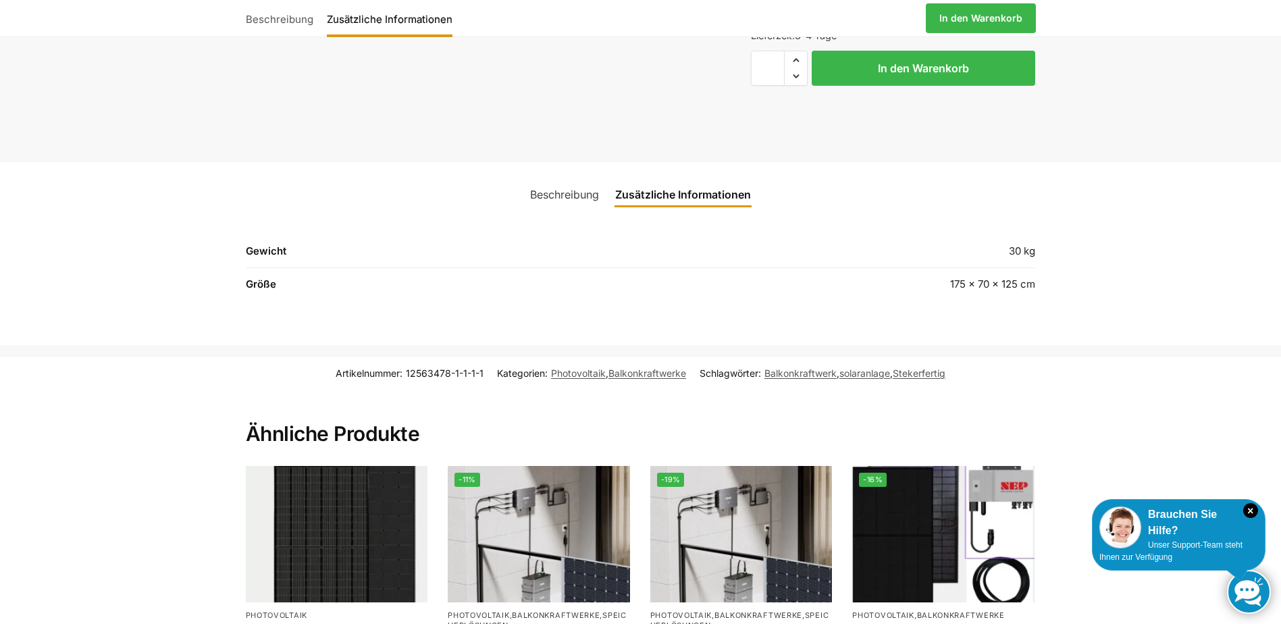
click at [571, 201] on link "Beschreibung" at bounding box center [564, 194] width 85 height 32
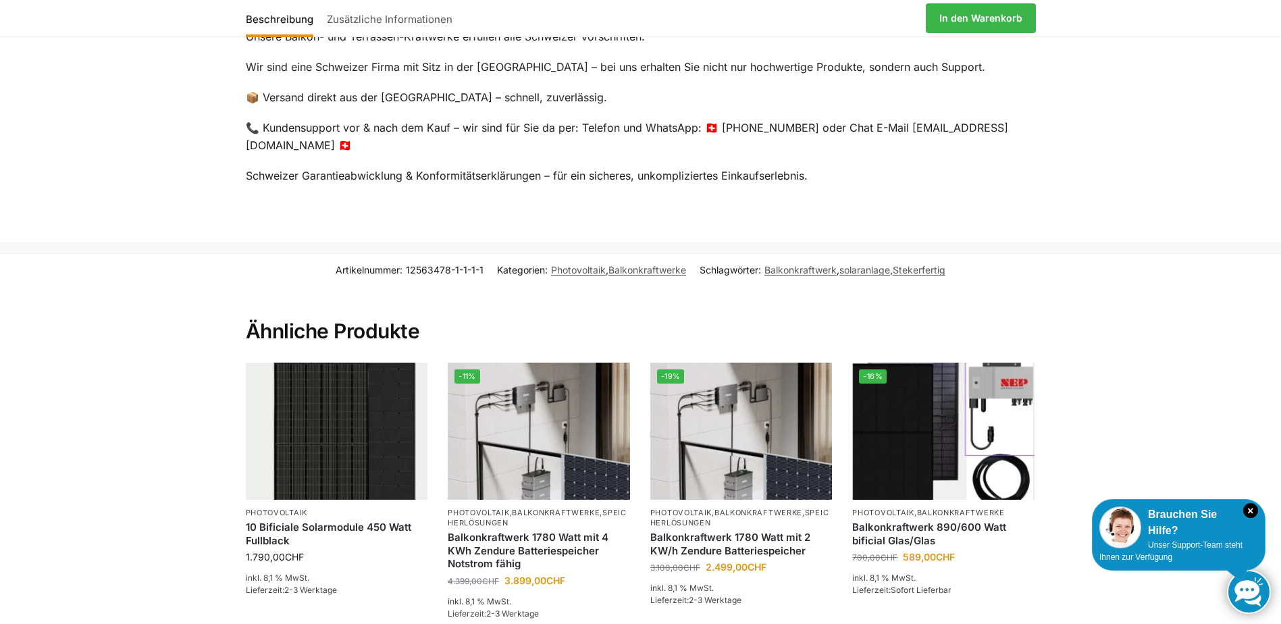
scroll to position [2700, 0]
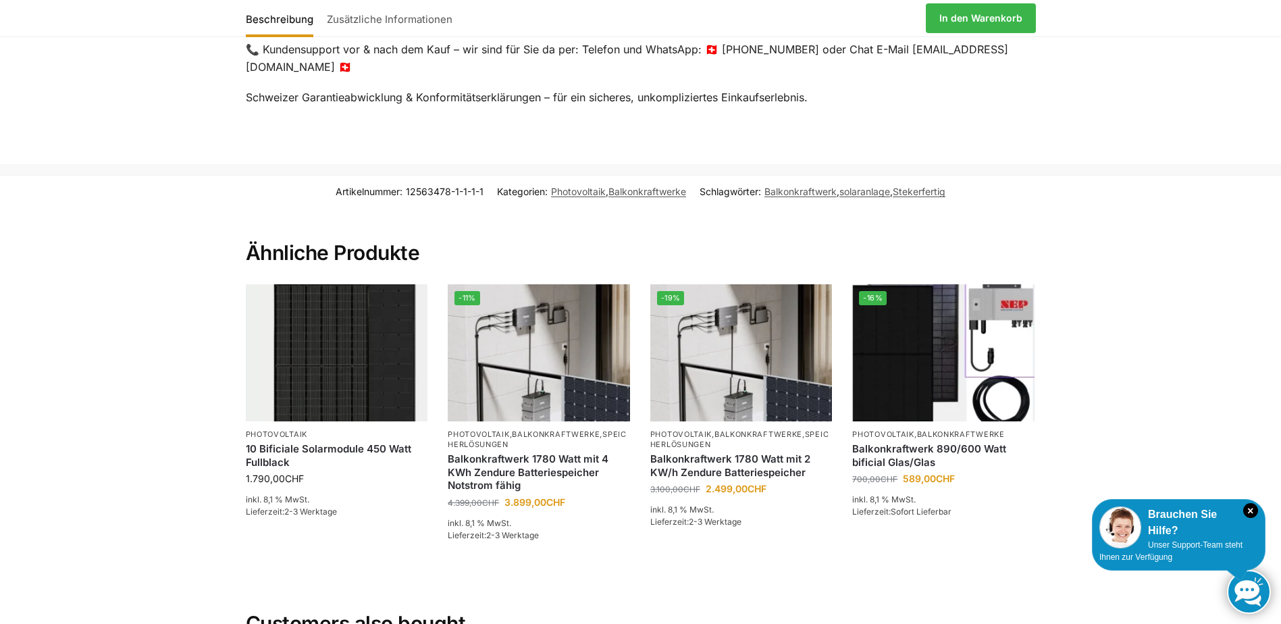
drag, startPoint x: 635, startPoint y: 4, endPoint x: 1188, endPoint y: 319, distance: 635.6
click at [1188, 319] on section "Artikelnummer: 12563478-1-1-1-1 Kategorien: Photovoltaik , Balkonkraftwerke Sch…" at bounding box center [640, 557] width 1281 height 764
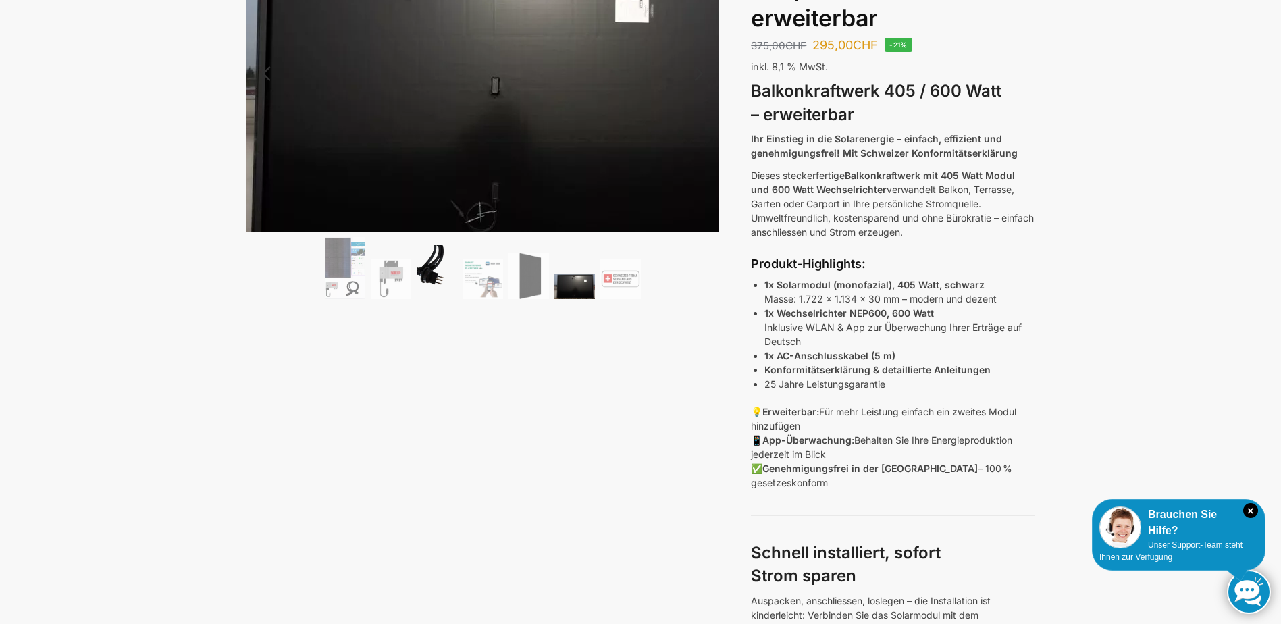
scroll to position [0, 0]
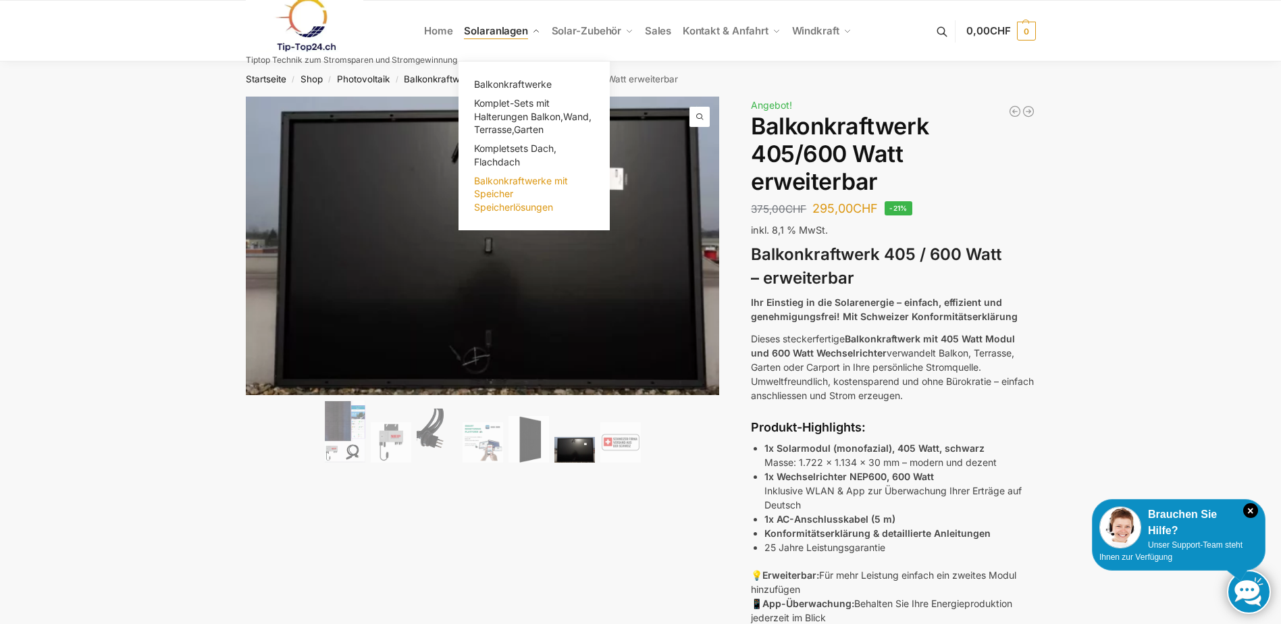
click at [499, 184] on span "Balkonkraftwerke mit Speicher Speicherlösungen" at bounding box center [521, 194] width 94 height 38
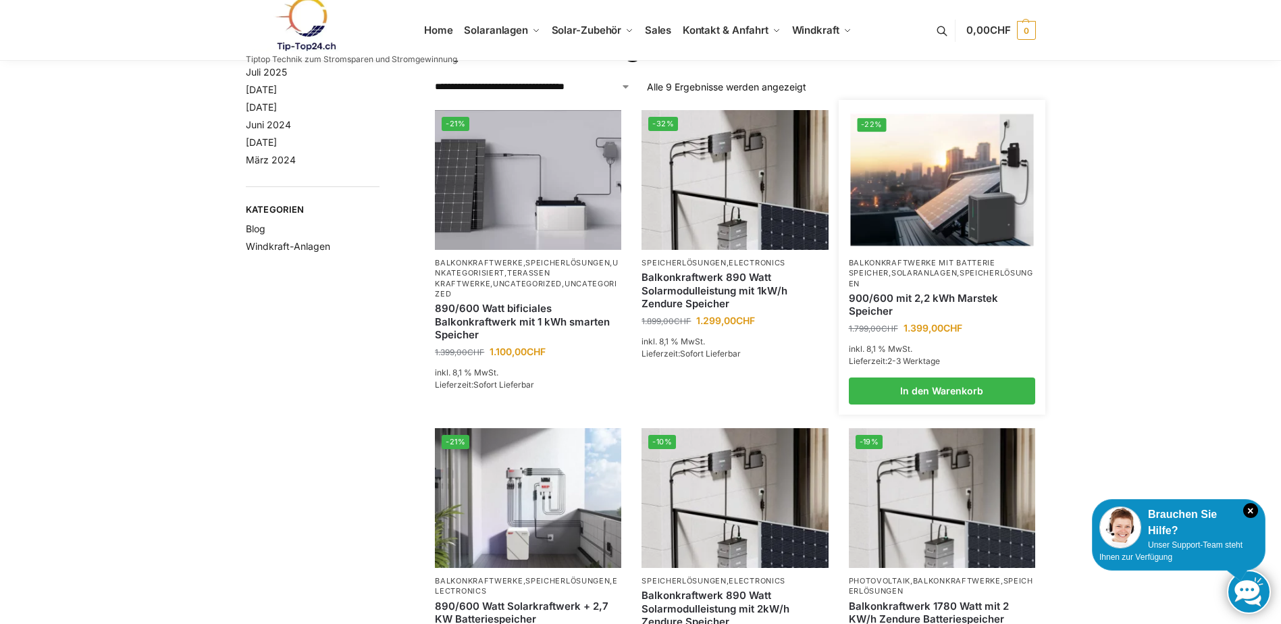
click at [967, 167] on img at bounding box center [941, 179] width 183 height 137
